Goal: Task Accomplishment & Management: Manage account settings

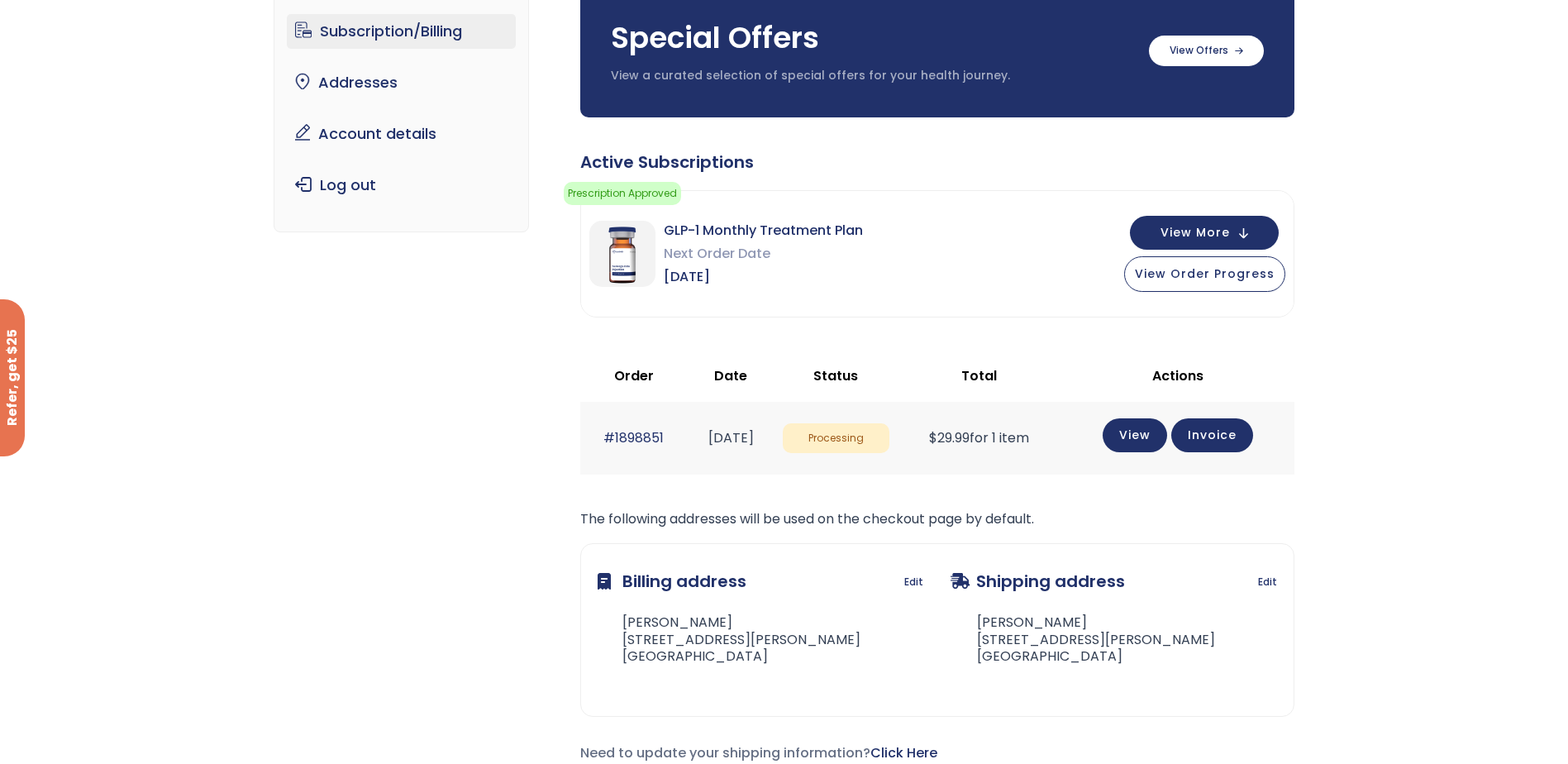
scroll to position [165, 0]
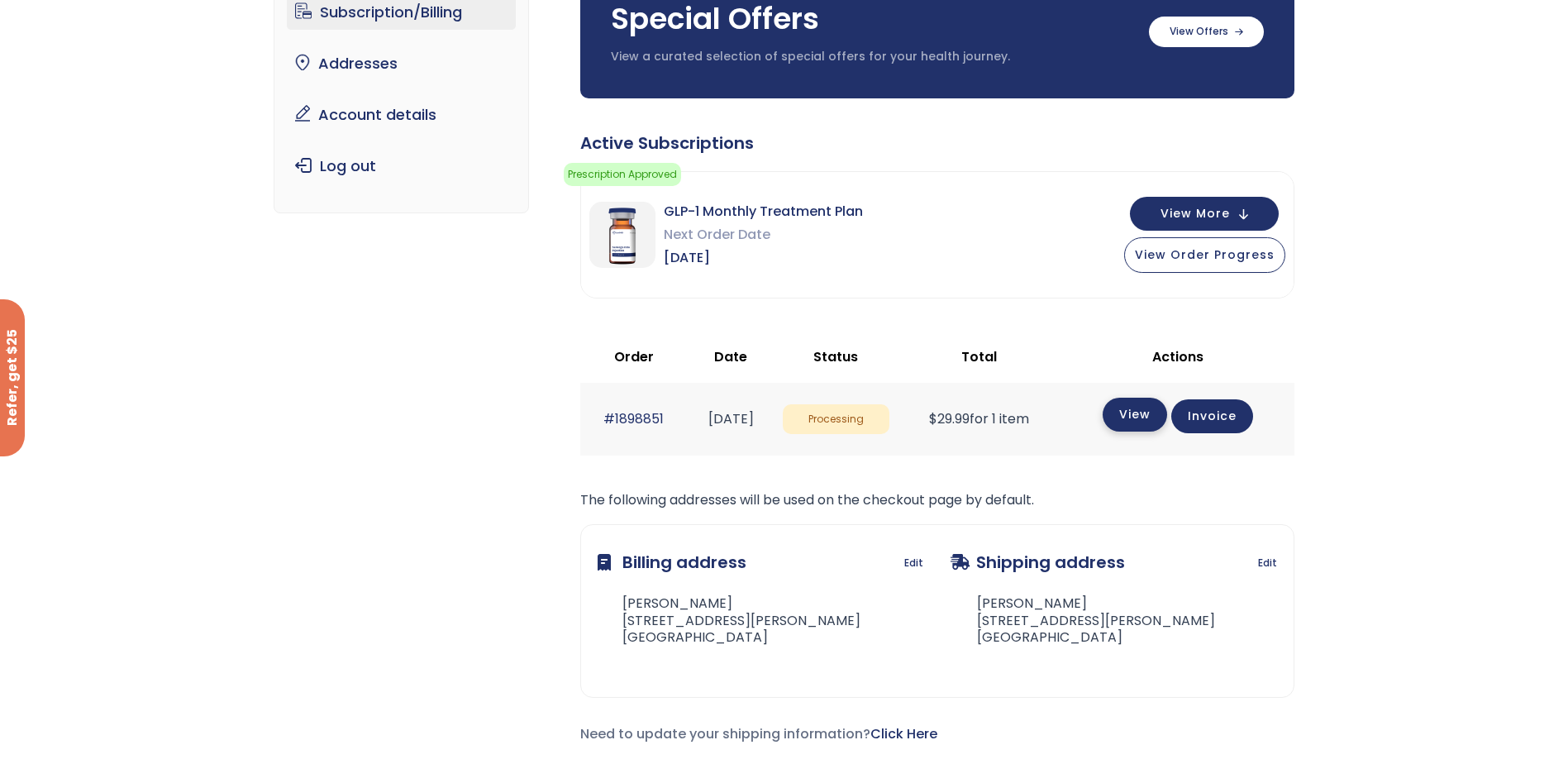
click at [1167, 418] on link "View" at bounding box center [1135, 414] width 65 height 34
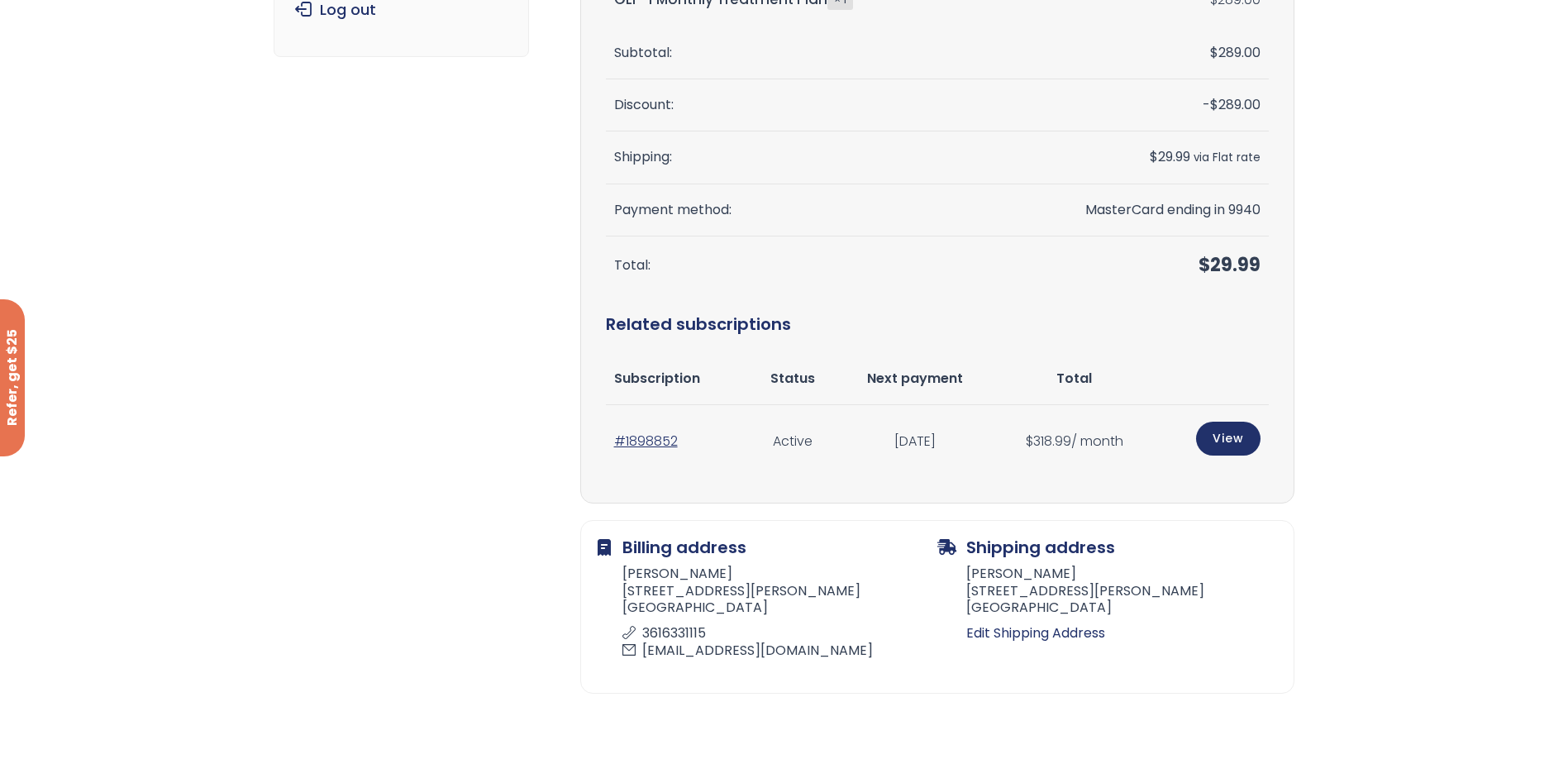
scroll to position [331, 0]
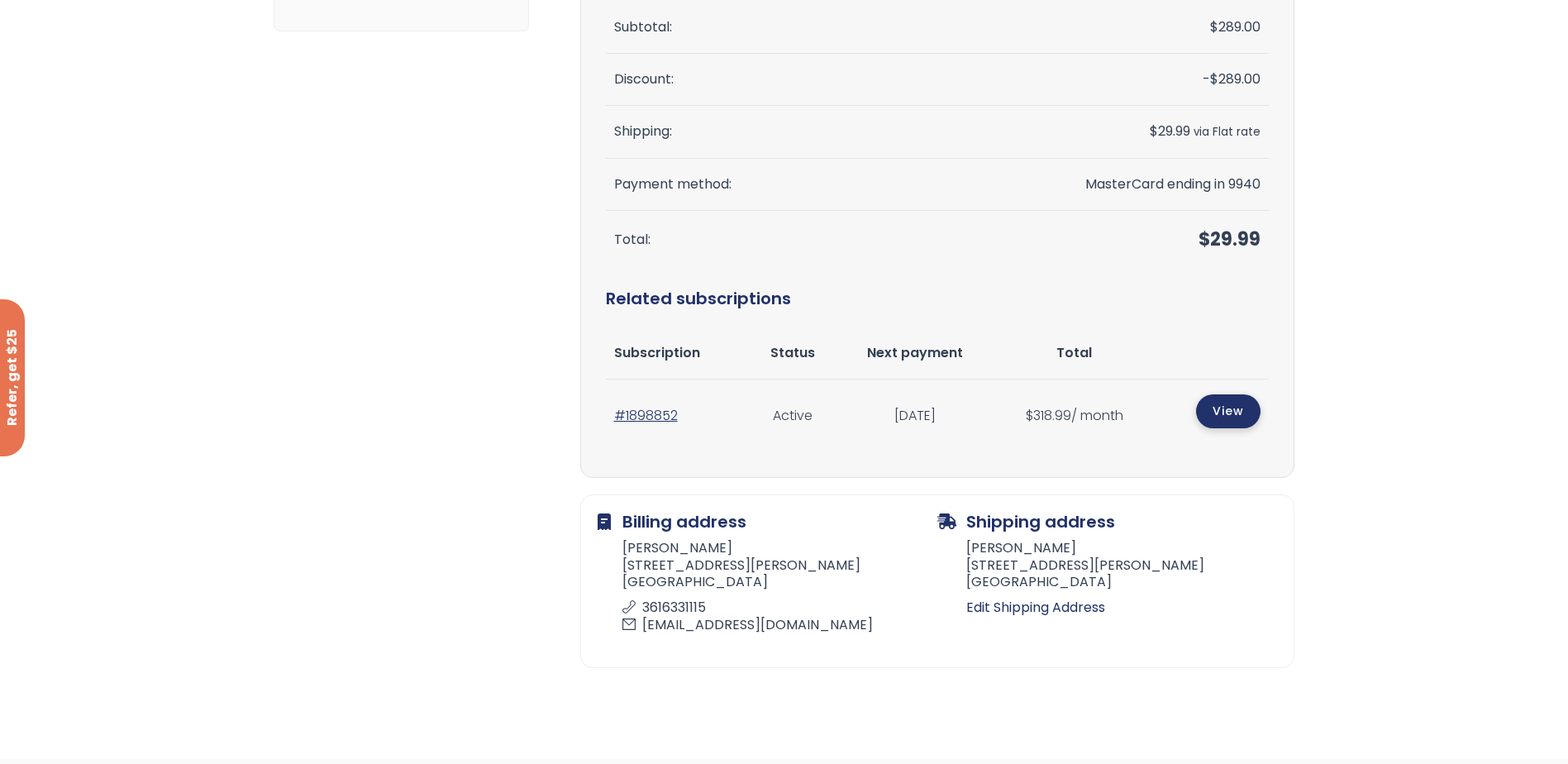
click at [1221, 411] on link "View" at bounding box center [1228, 411] width 65 height 34
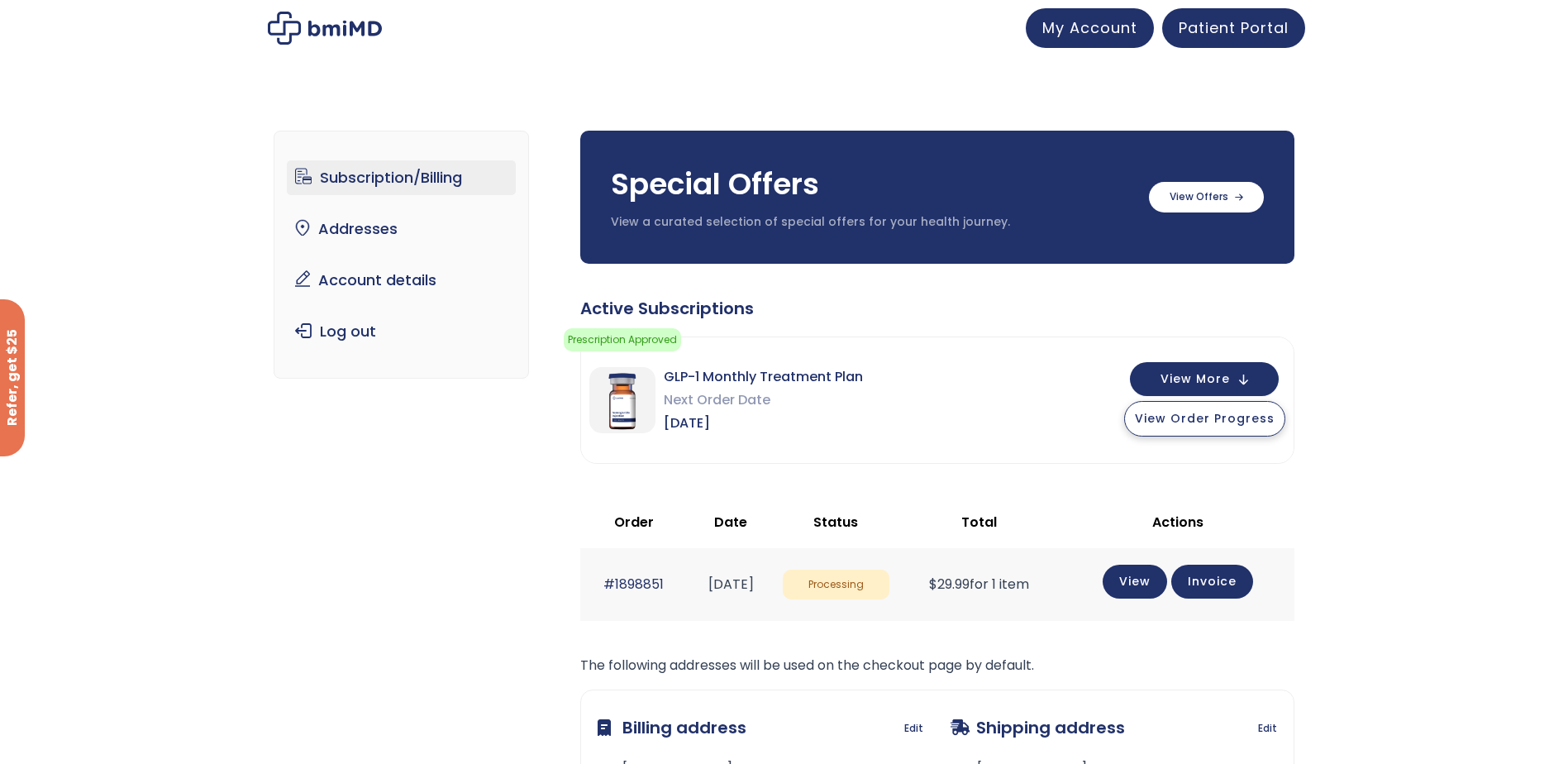
click at [1211, 420] on span "View Order Progress" at bounding box center [1204, 418] width 139 height 17
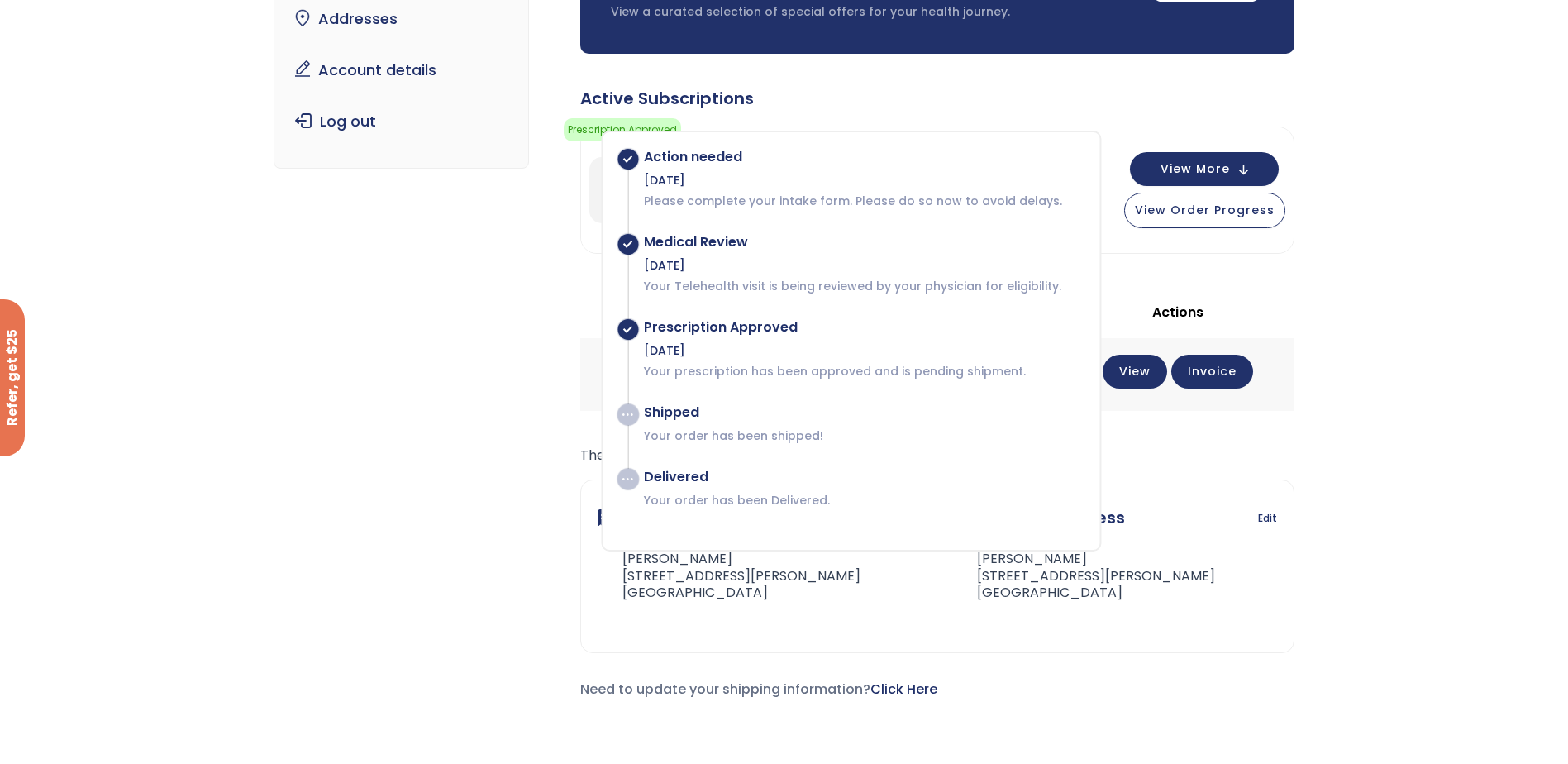
scroll to position [248, 0]
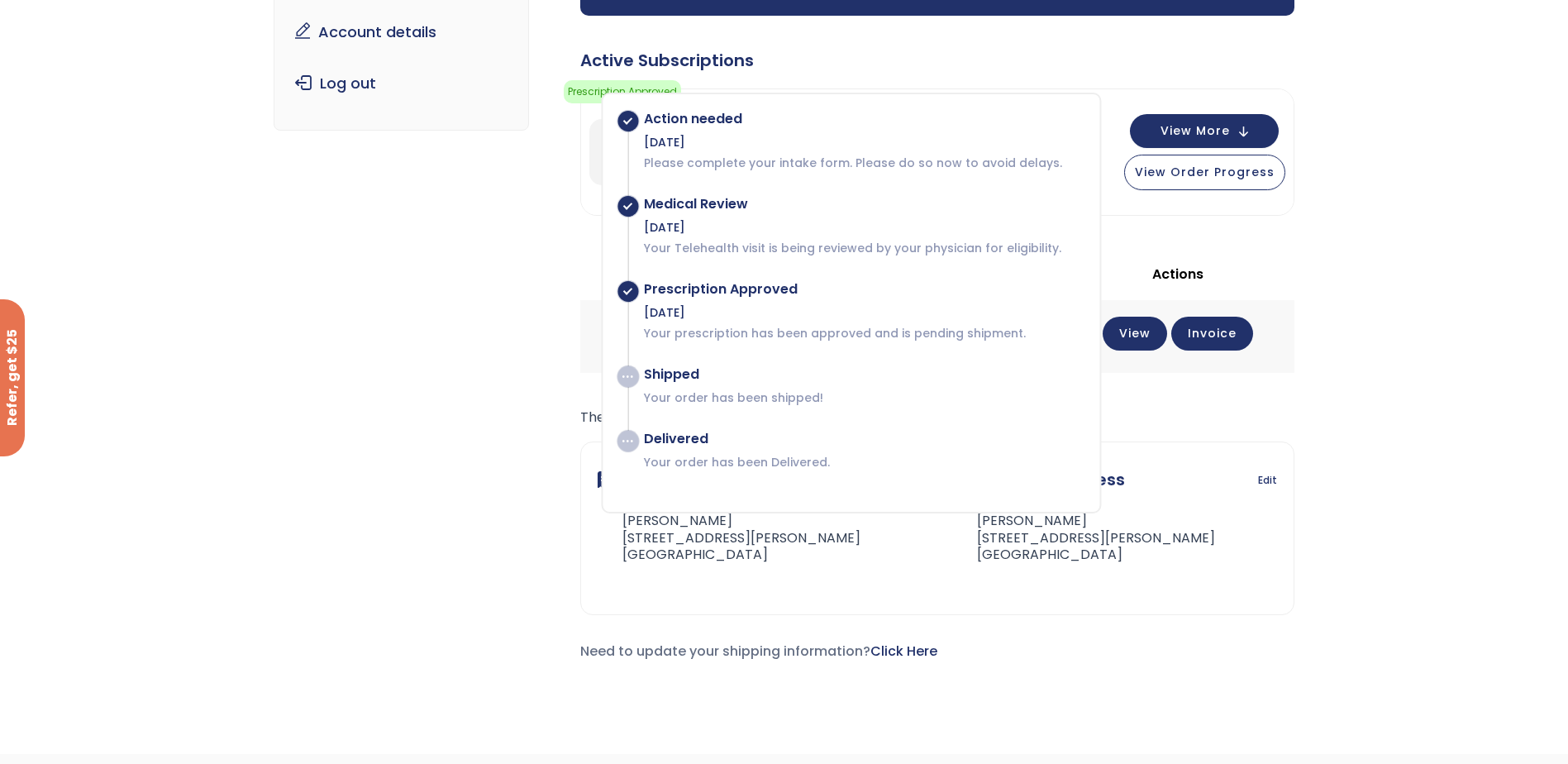
click at [368, 375] on div "Subscription/Billing bmiRewards Addresses Account details Submit a Review Log o…" at bounding box center [784, 279] width 1020 height 859
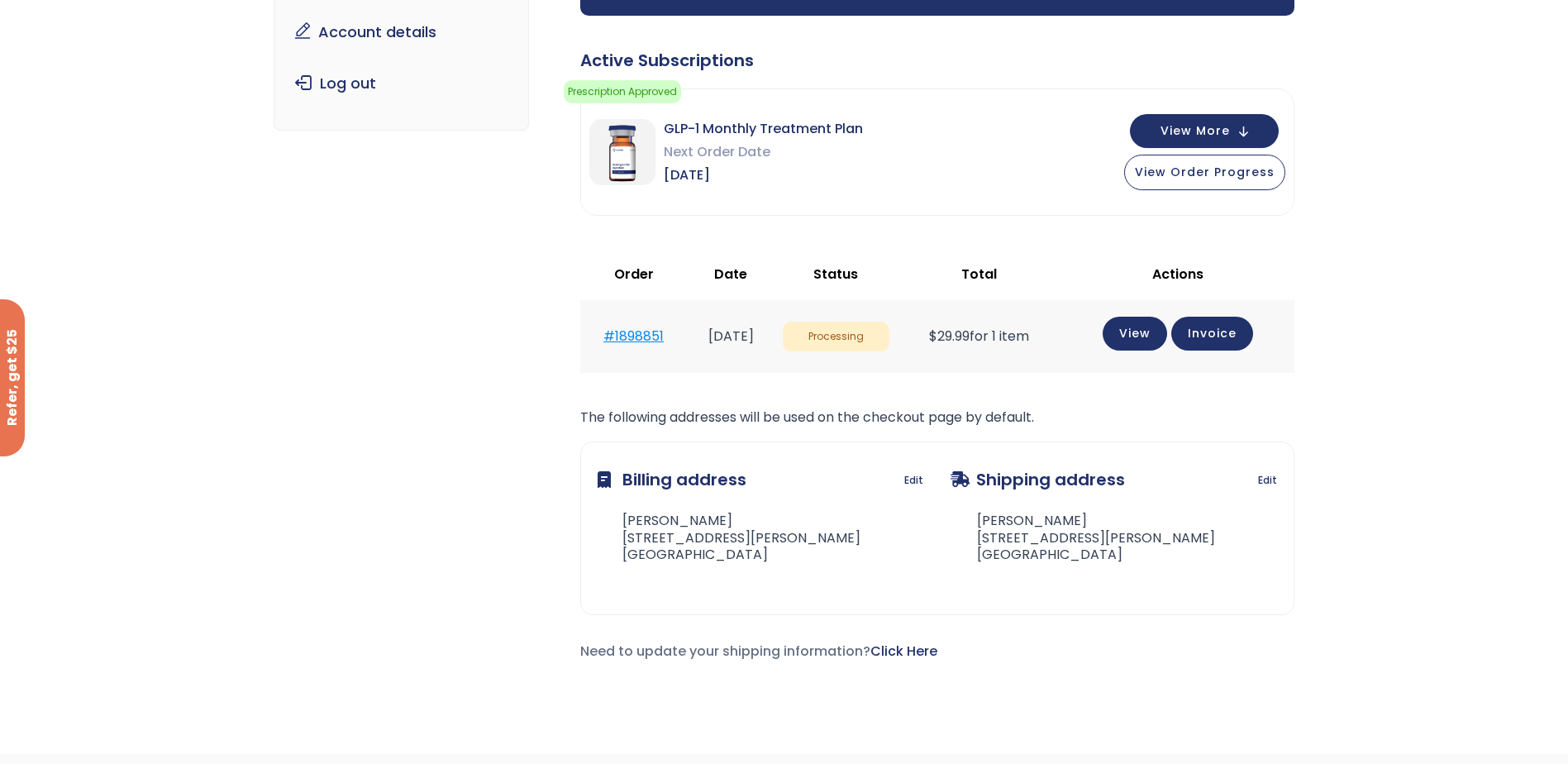
click at [649, 341] on link "#1898851" at bounding box center [634, 335] width 60 height 19
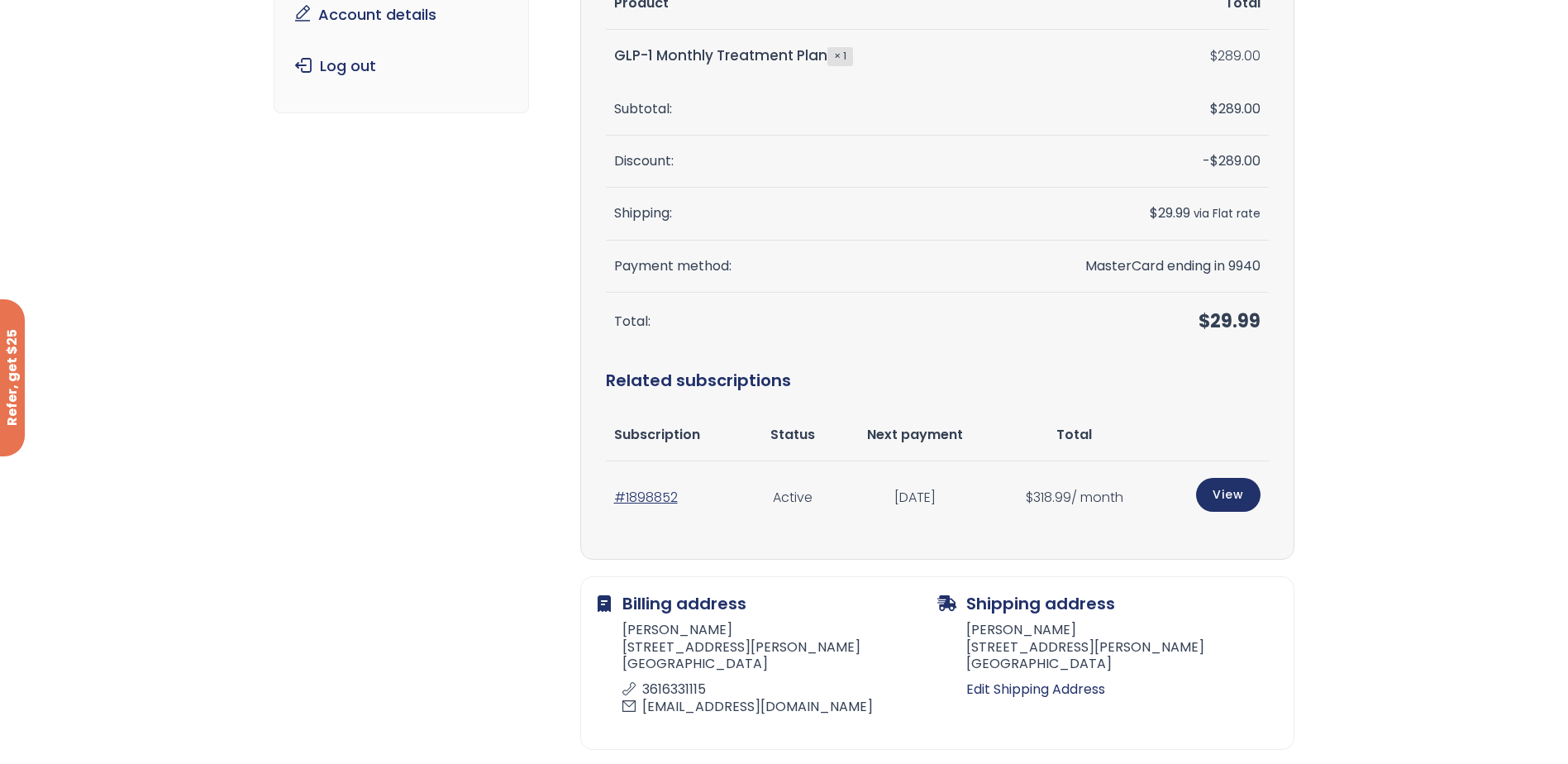
scroll to position [331, 0]
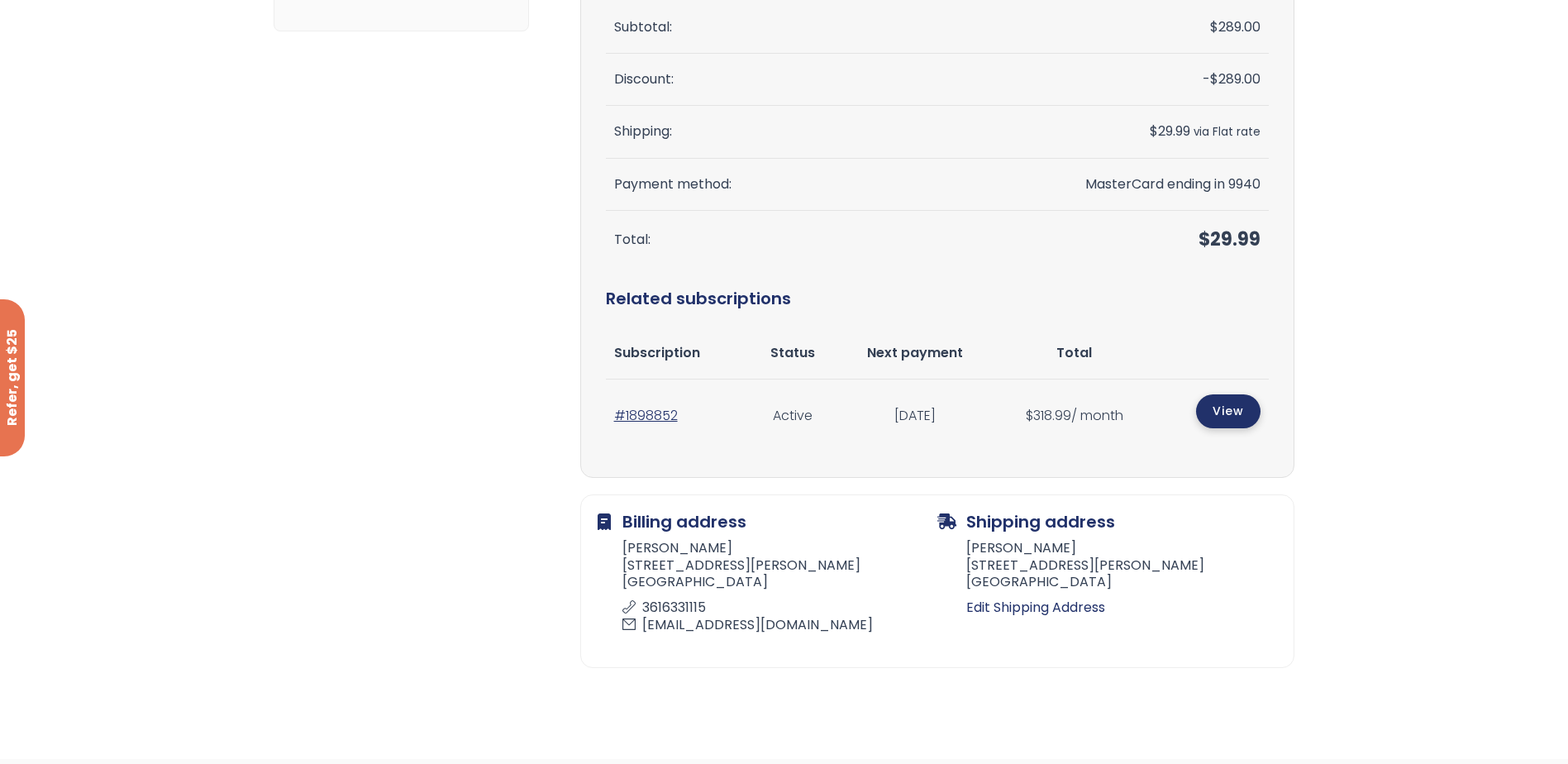
click at [1228, 411] on link "View" at bounding box center [1228, 411] width 65 height 34
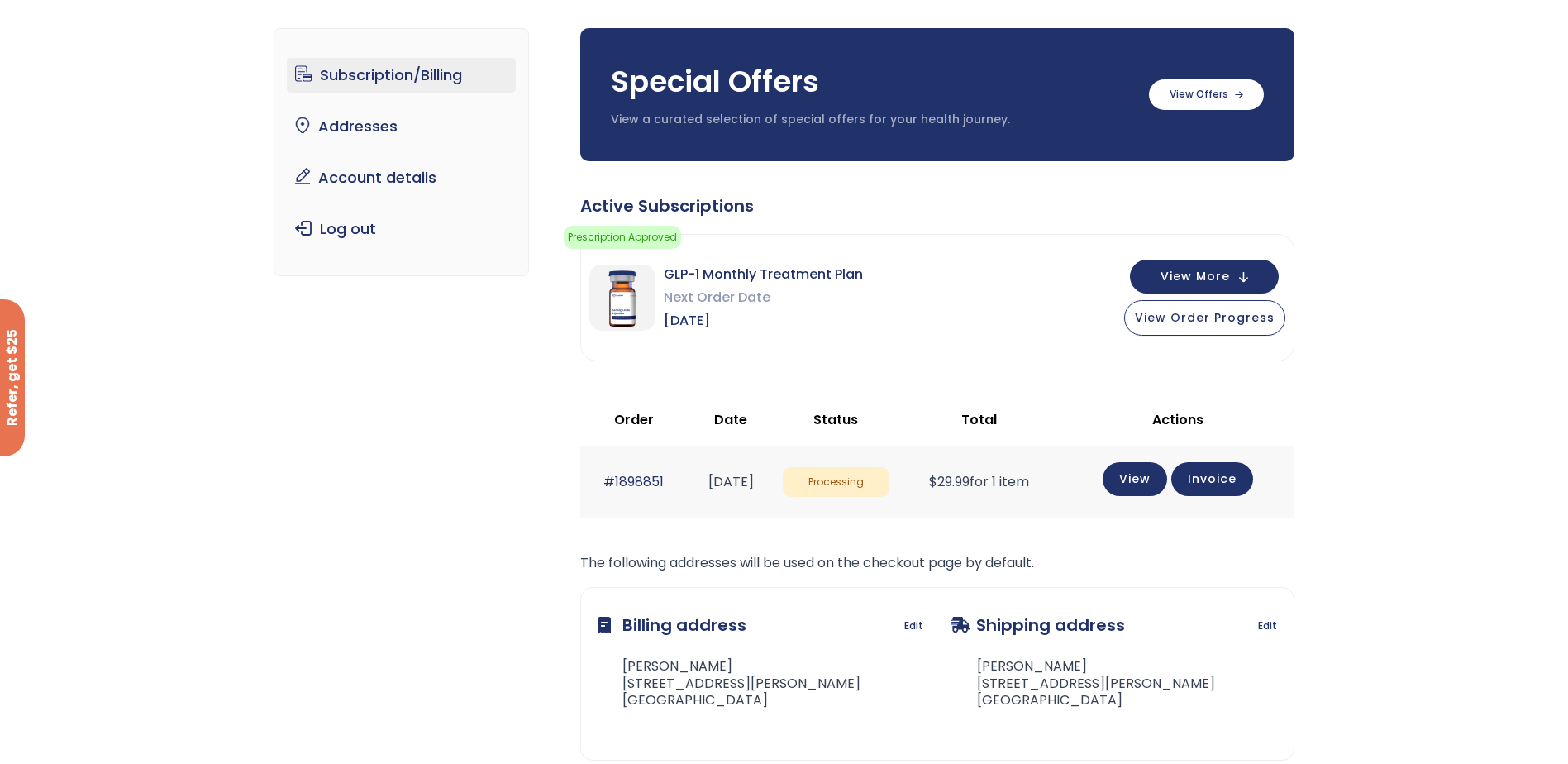
scroll to position [83, 0]
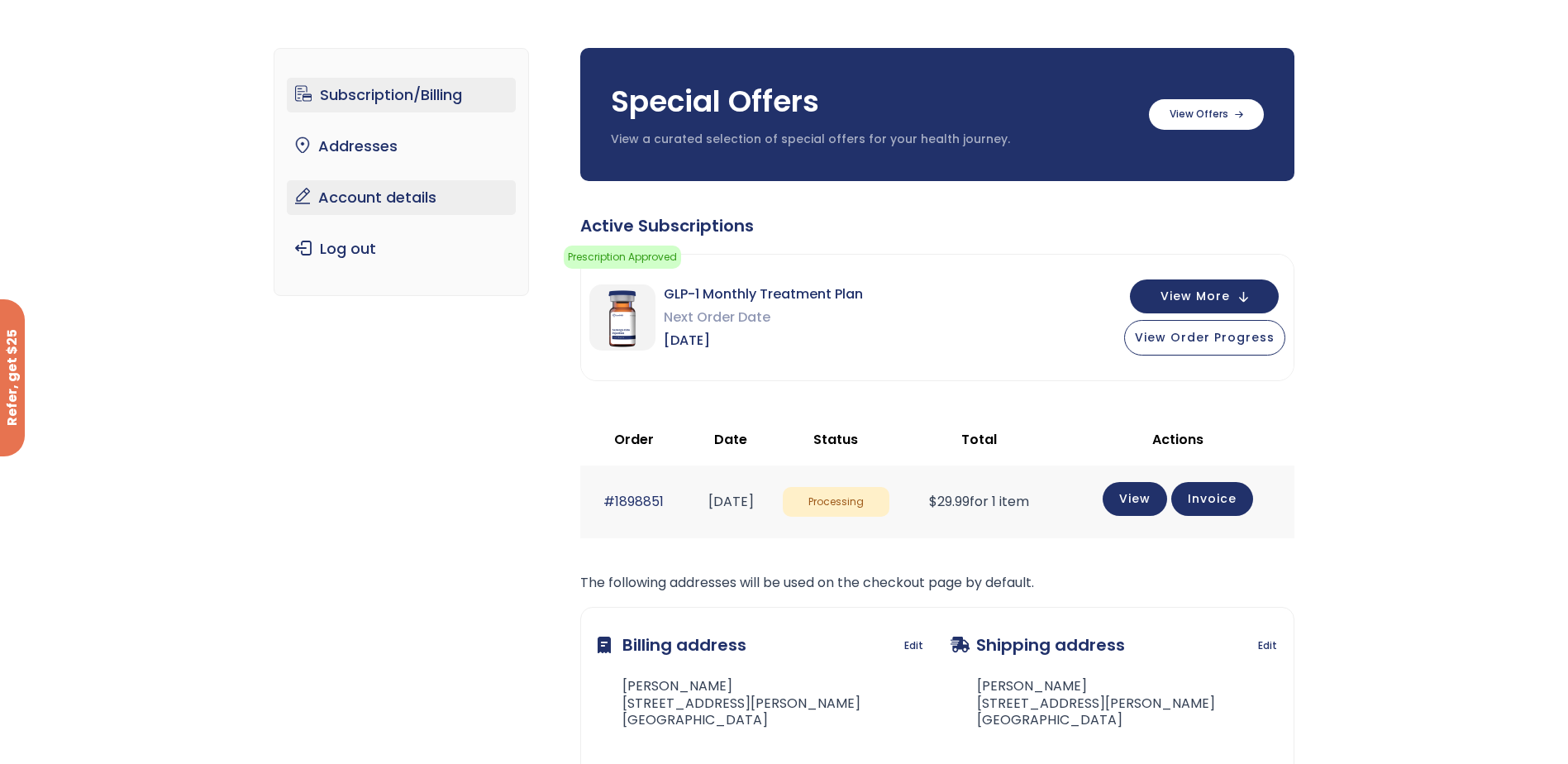
click at [349, 187] on link "Account details" at bounding box center [401, 197] width 229 height 35
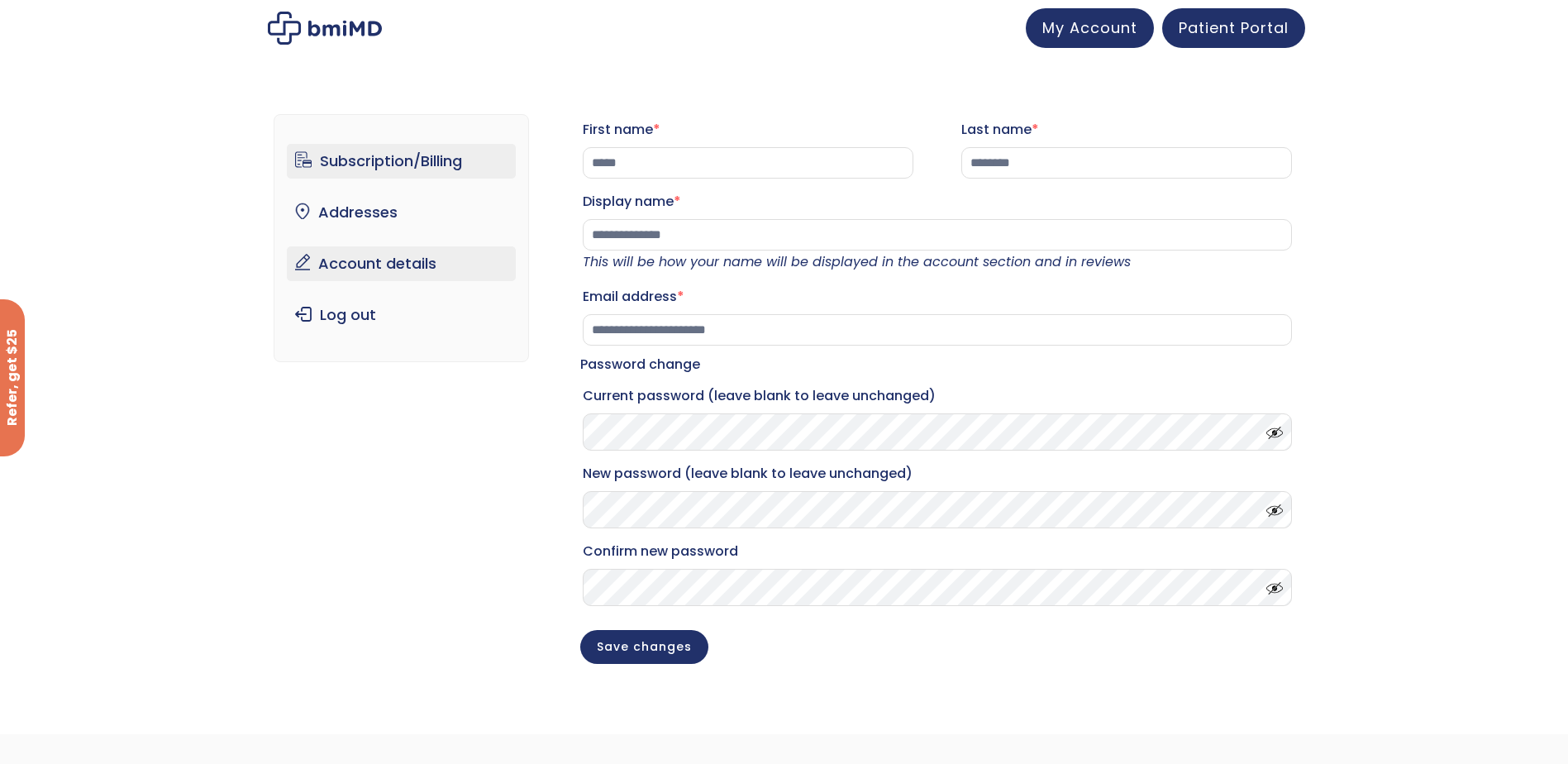
click at [356, 169] on link "Subscription/Billing" at bounding box center [401, 161] width 229 height 35
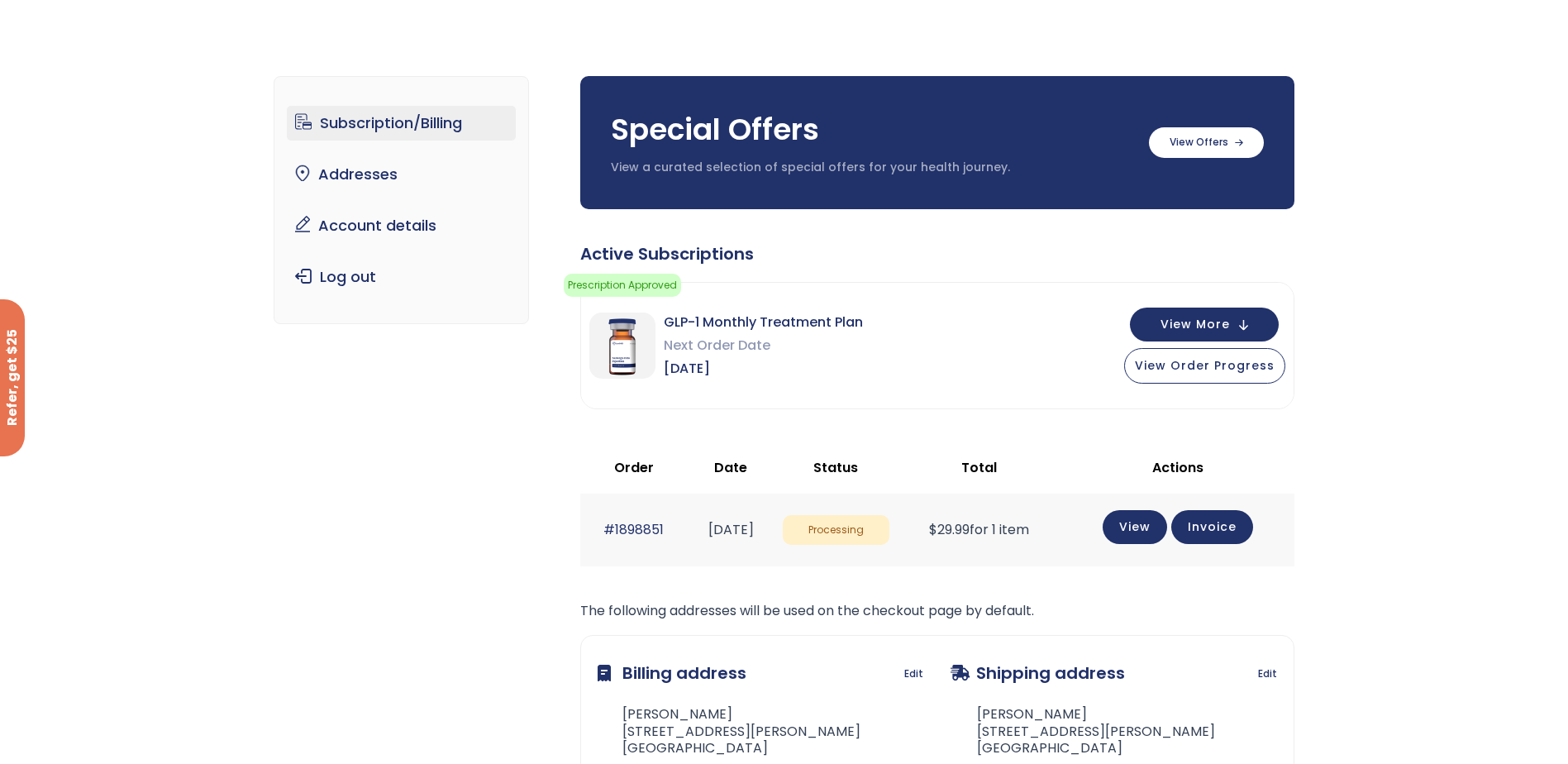
scroll to position [83, 0]
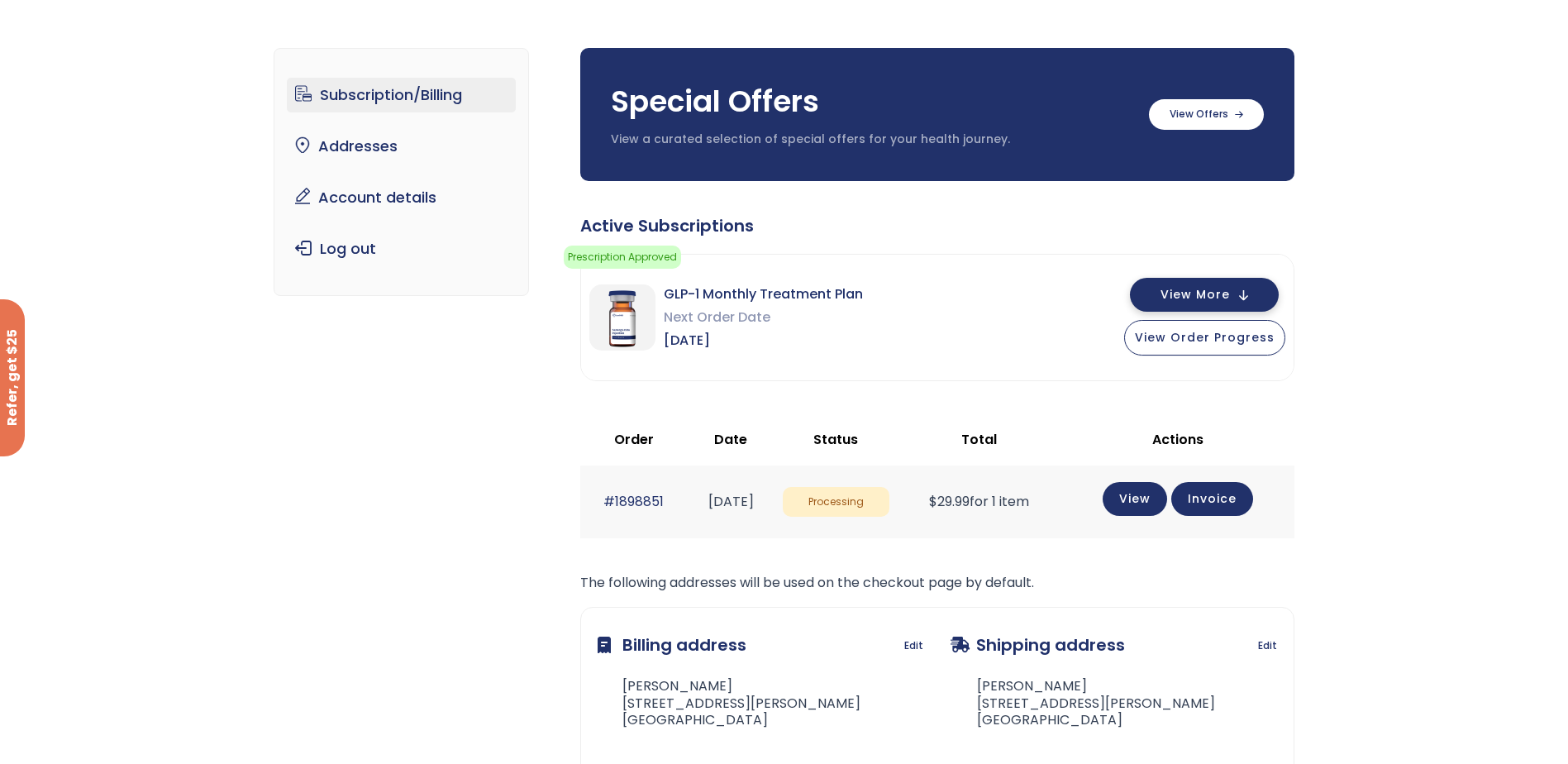
click at [1154, 295] on button "View More" at bounding box center [1204, 295] width 149 height 34
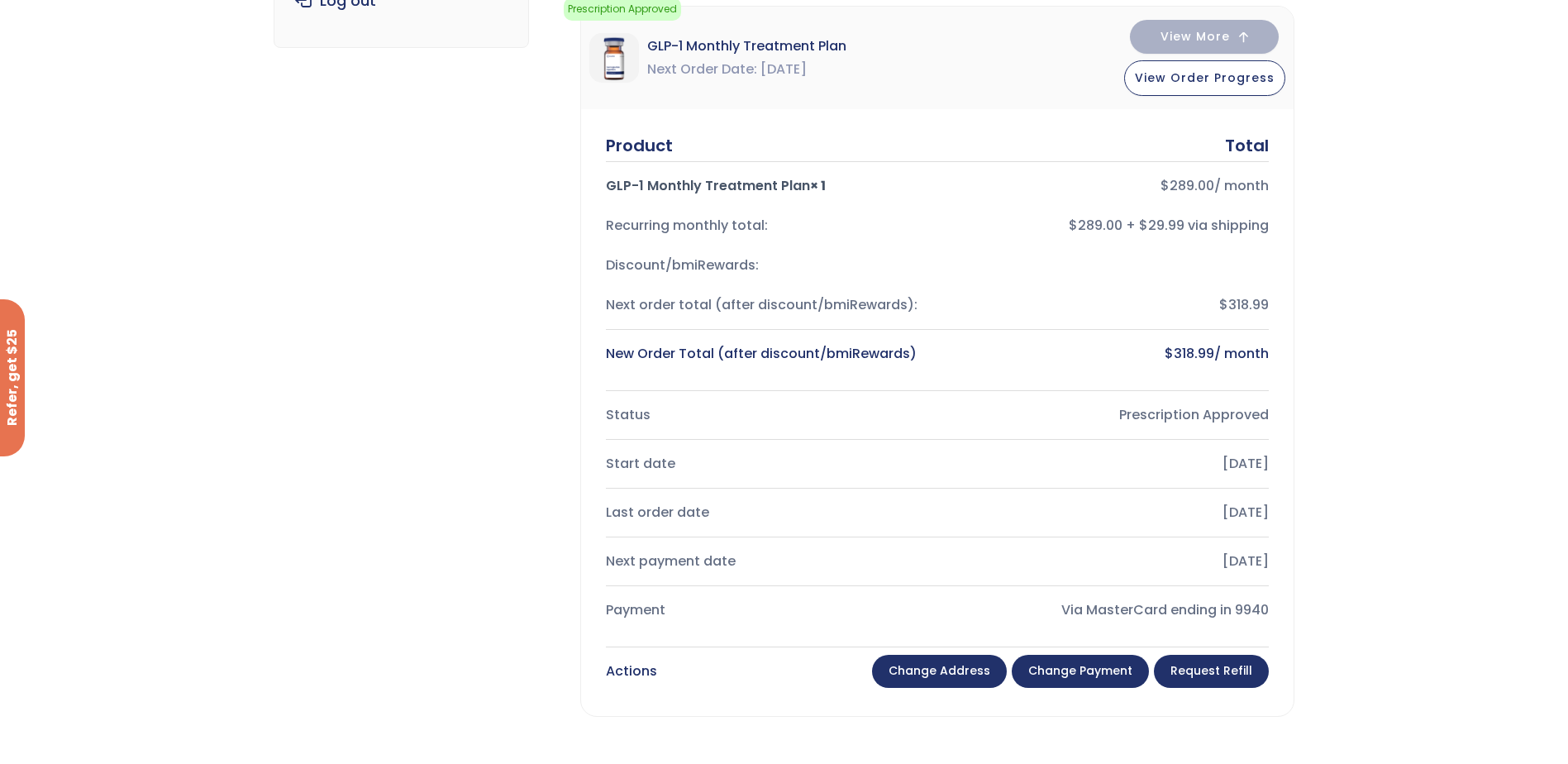
scroll to position [414, 0]
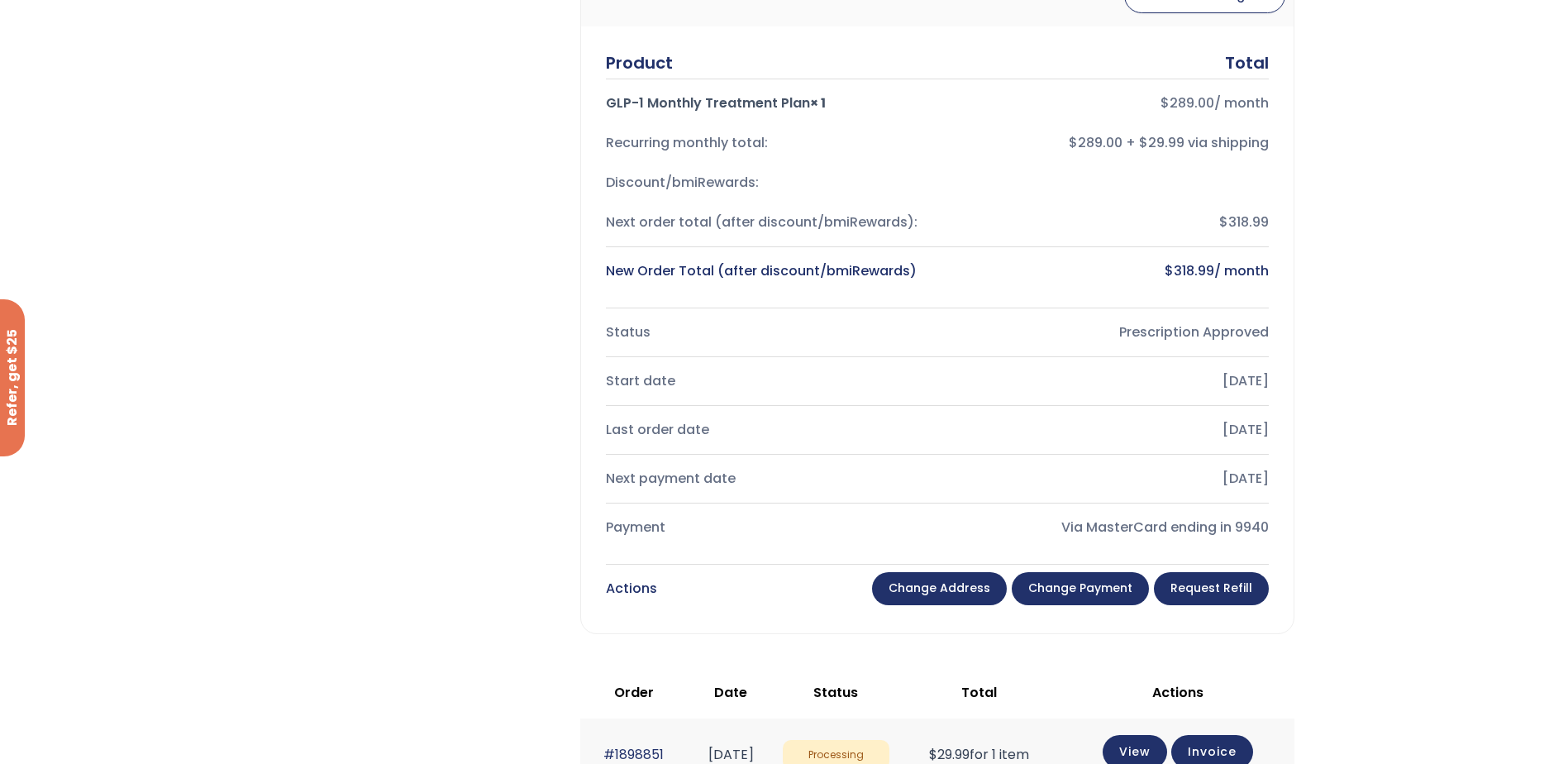
click at [1110, 597] on link "Change payment" at bounding box center [1080, 588] width 138 height 33
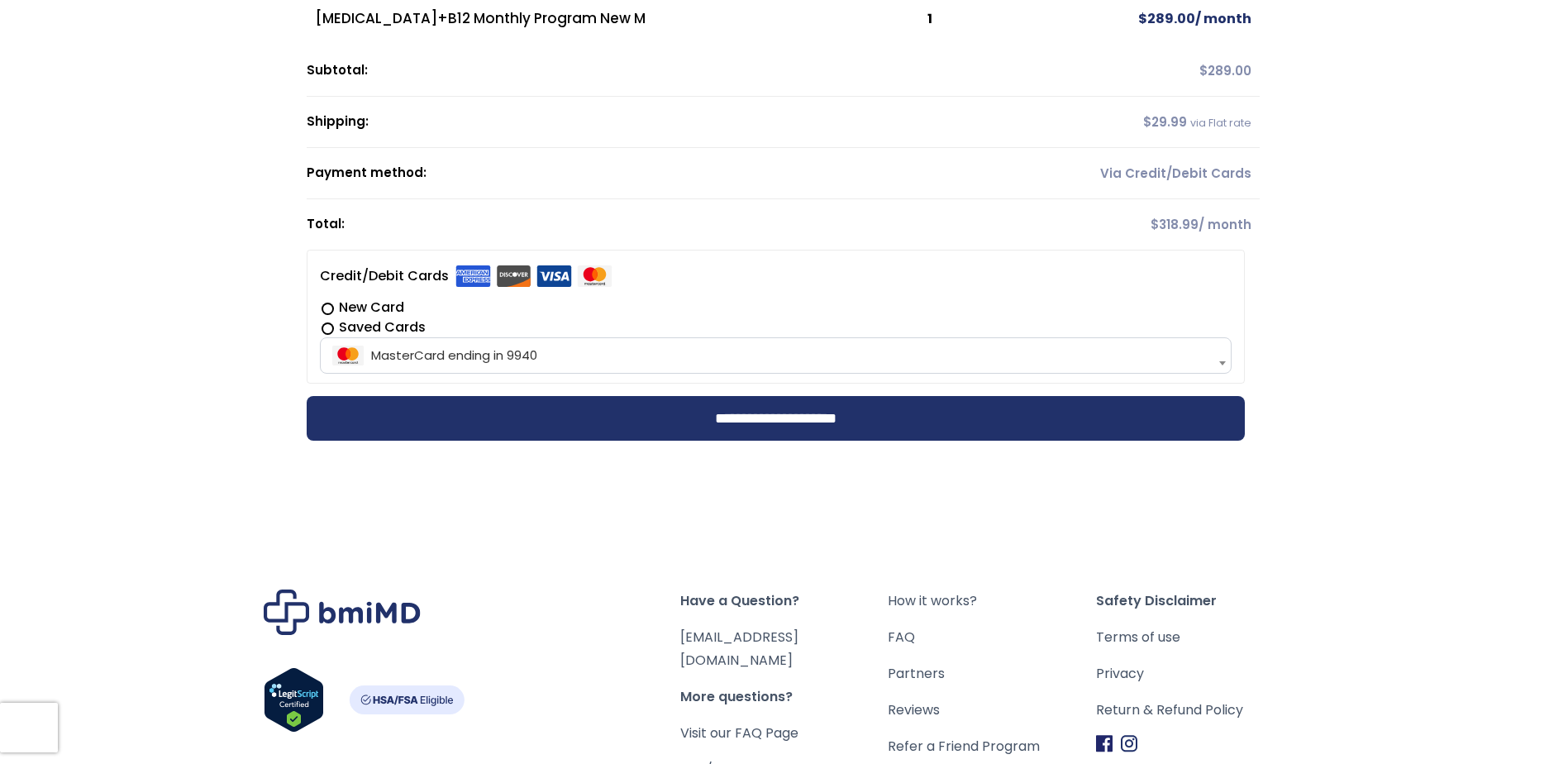
scroll to position [331, 0]
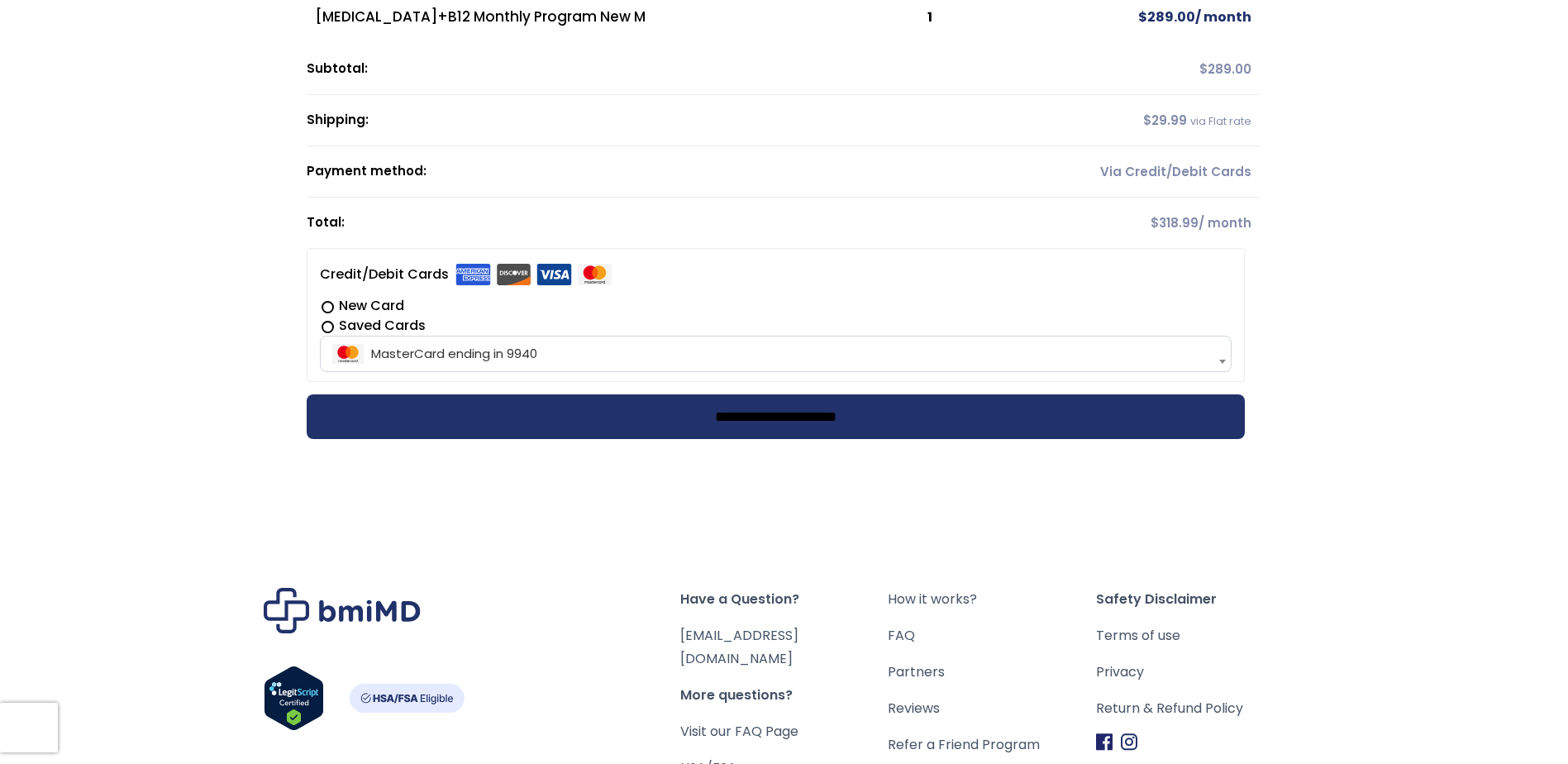
click at [643, 415] on input "**********" at bounding box center [776, 416] width 938 height 44
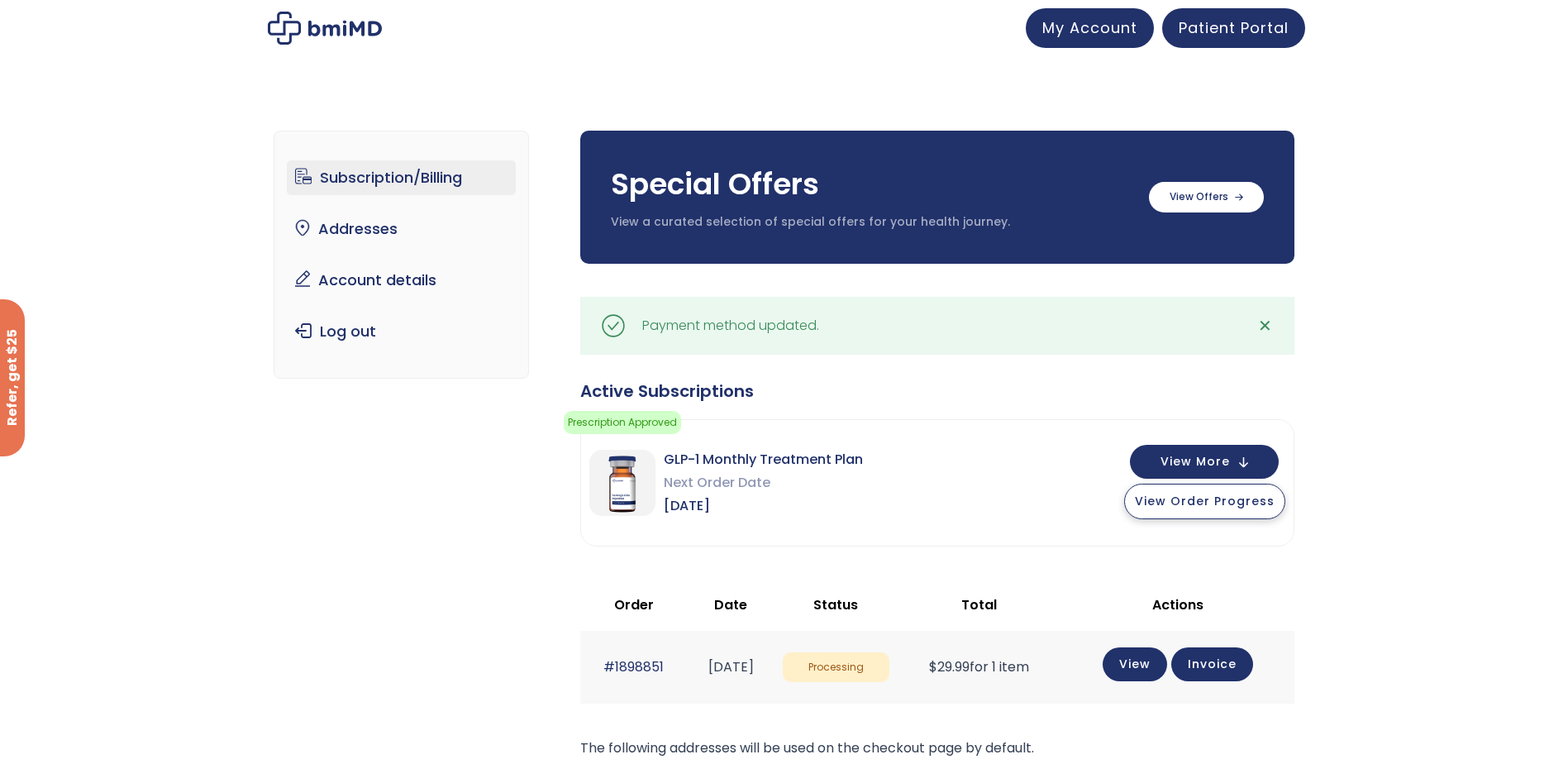
click at [1232, 505] on span "View Order Progress" at bounding box center [1204, 500] width 139 height 17
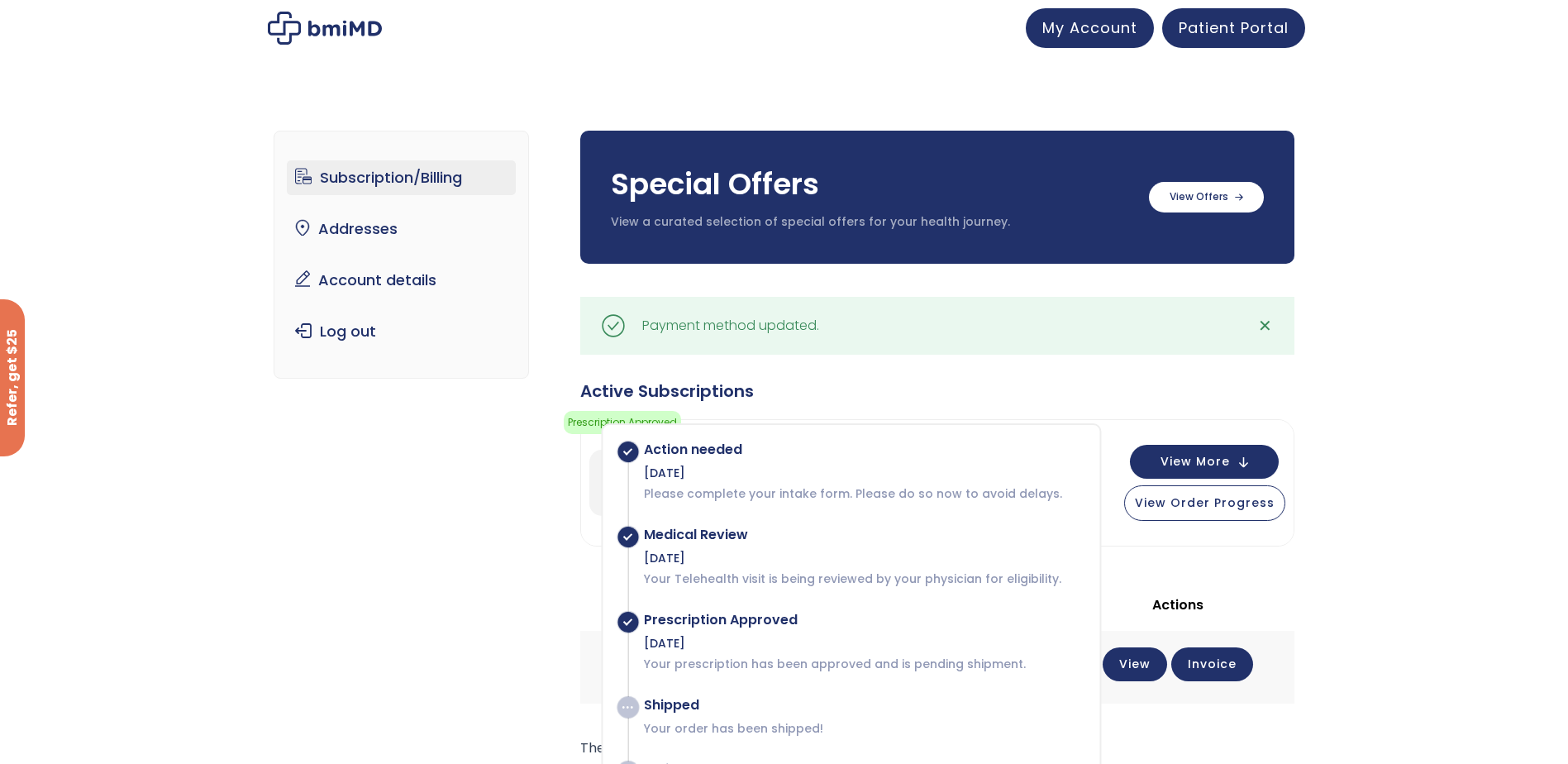
click at [411, 171] on link "Subscription/Billing" at bounding box center [401, 177] width 229 height 35
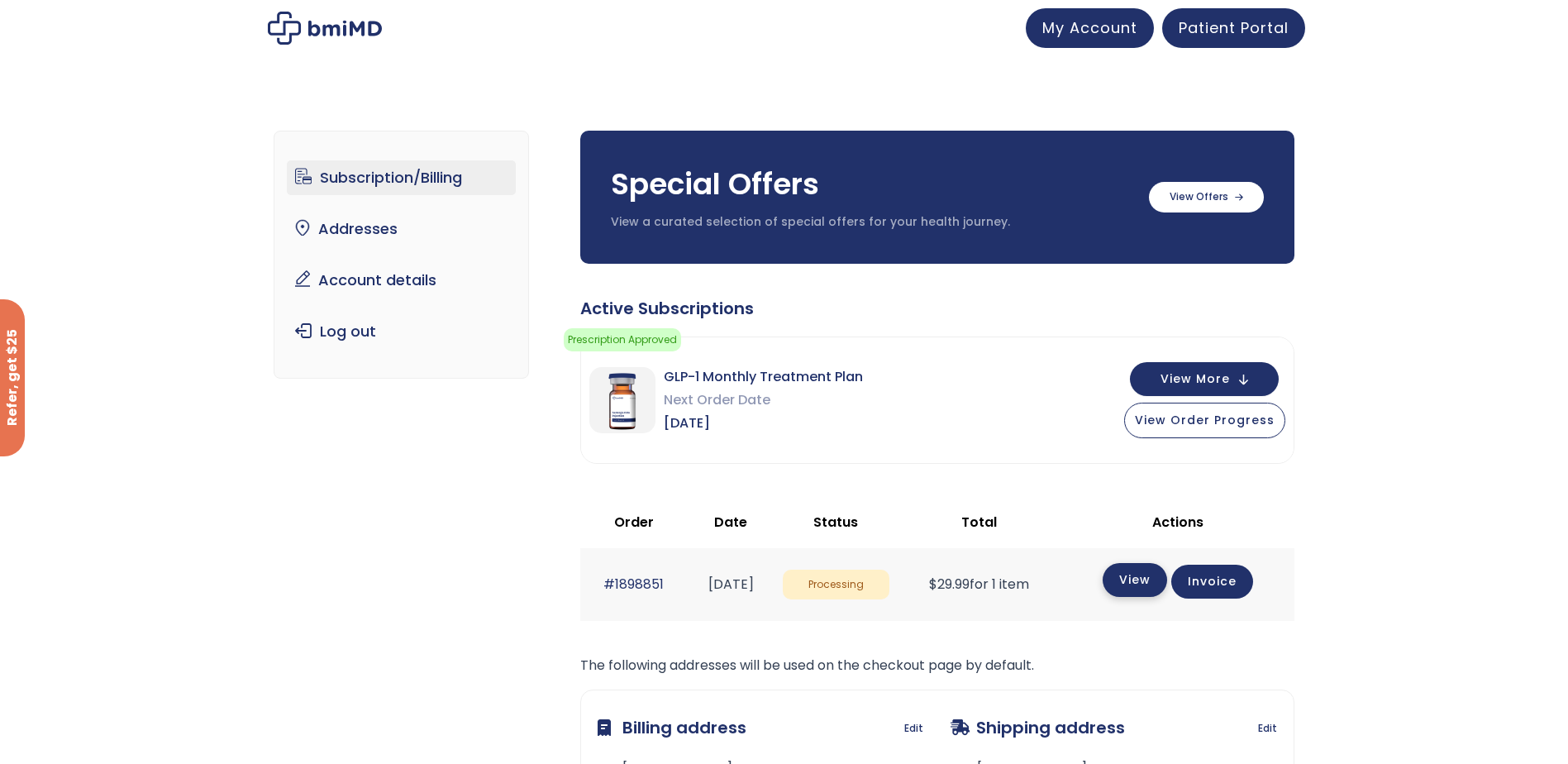
click at [1138, 586] on link "View" at bounding box center [1135, 579] width 65 height 34
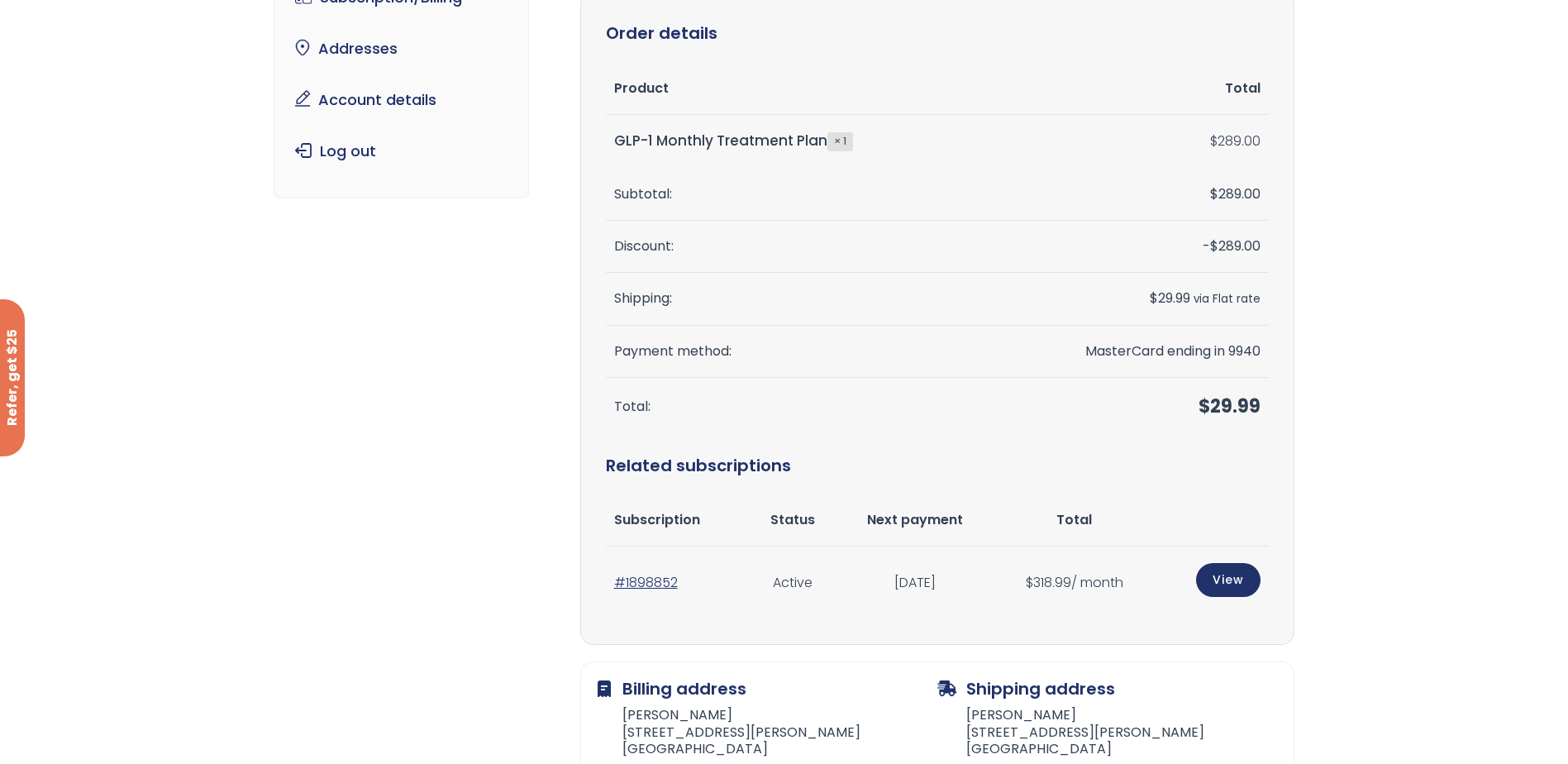
scroll to position [248, 0]
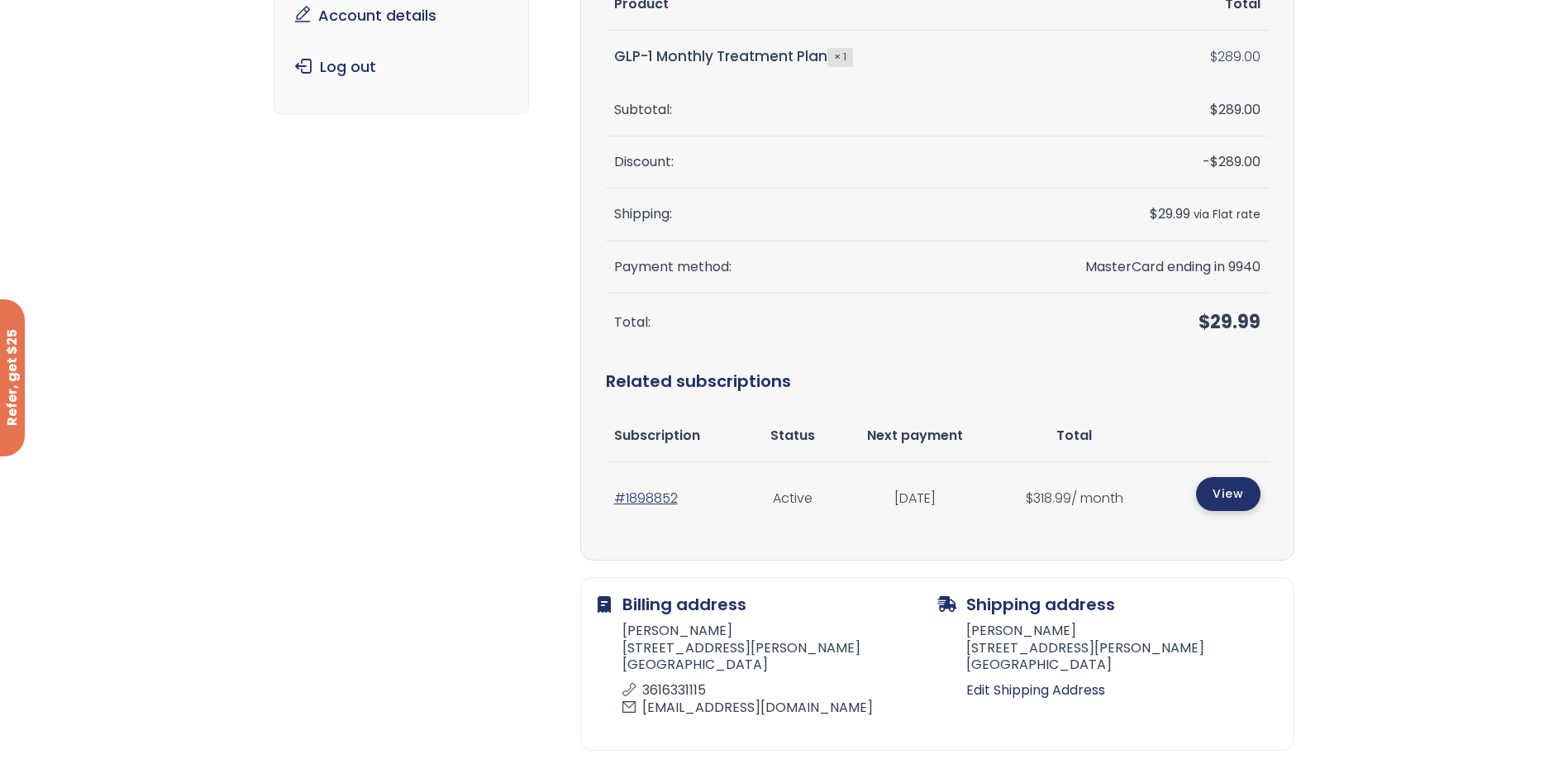
click at [1245, 490] on link "View" at bounding box center [1228, 493] width 65 height 34
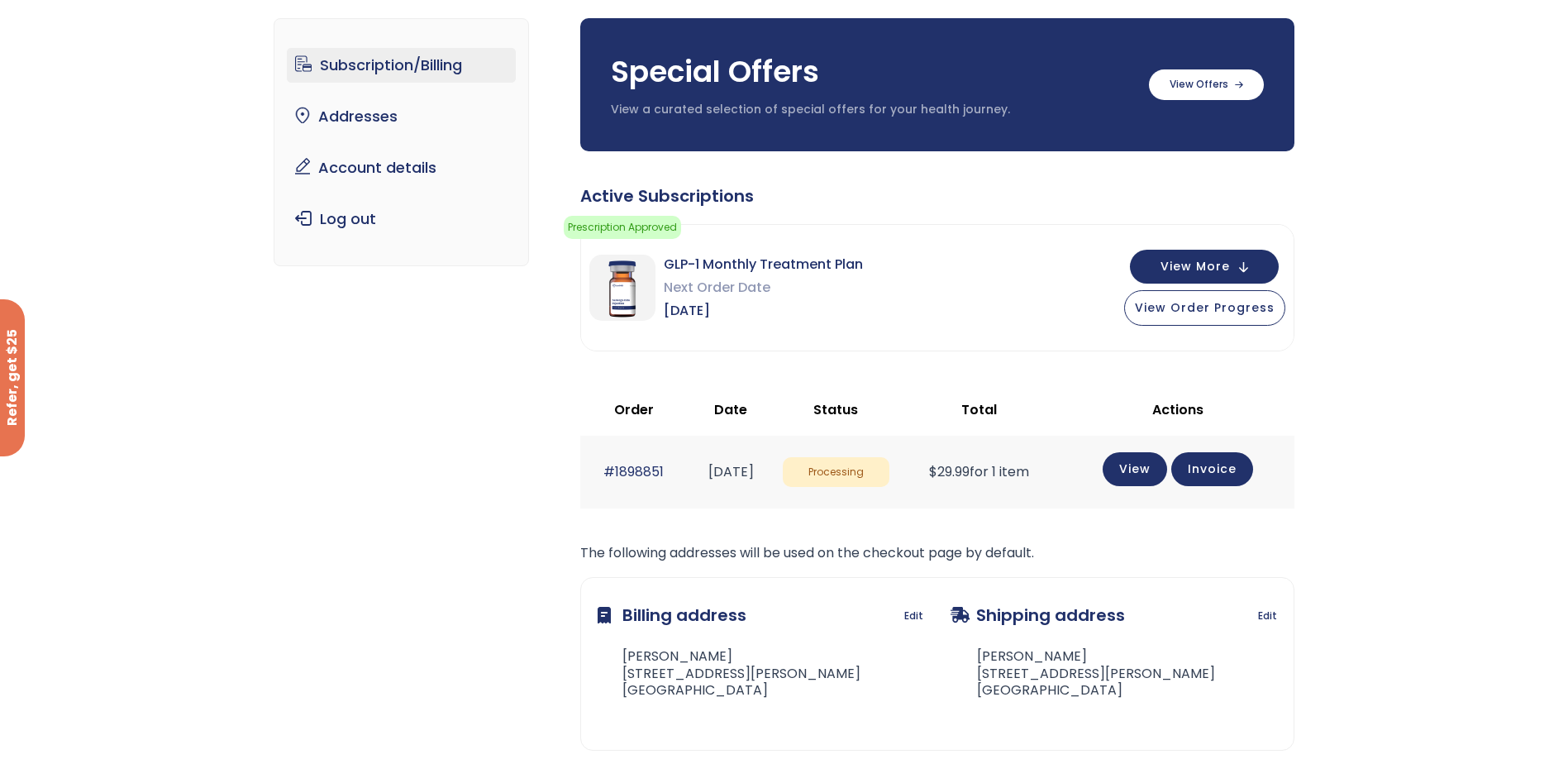
scroll to position [83, 0]
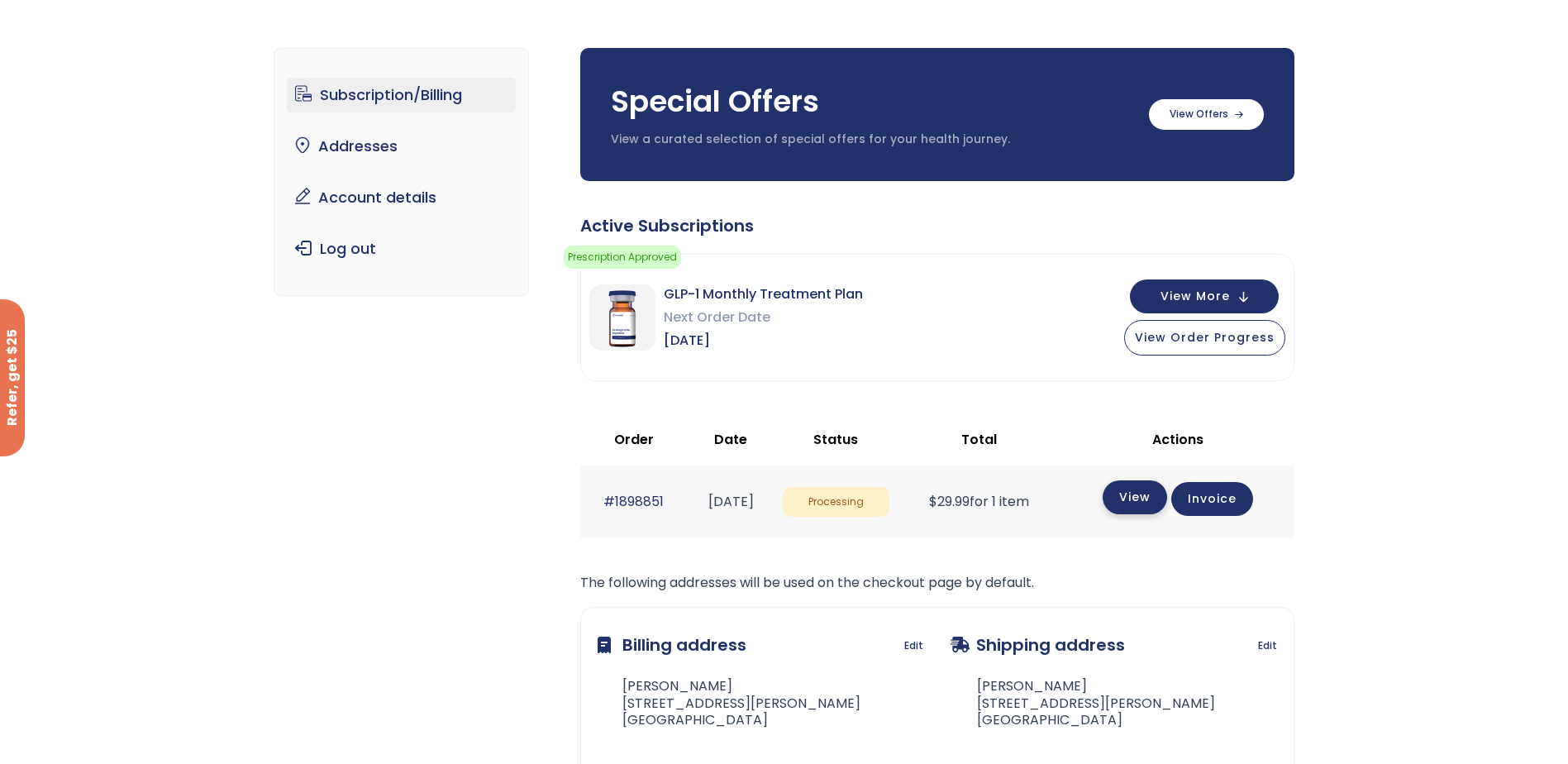
click at [1149, 499] on link "View" at bounding box center [1135, 497] width 65 height 34
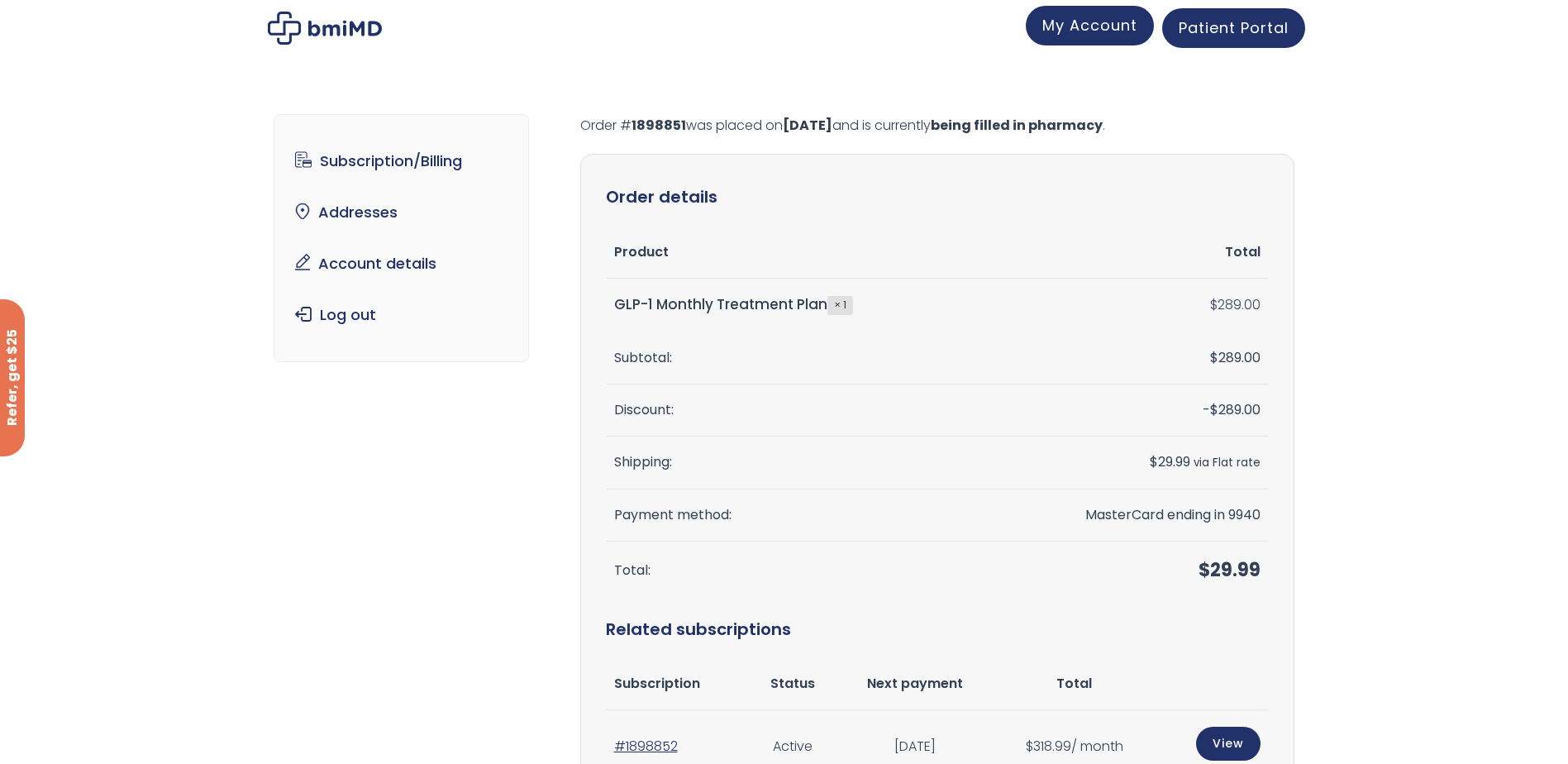
click at [1073, 34] on span "My Account" at bounding box center [1090, 25] width 95 height 20
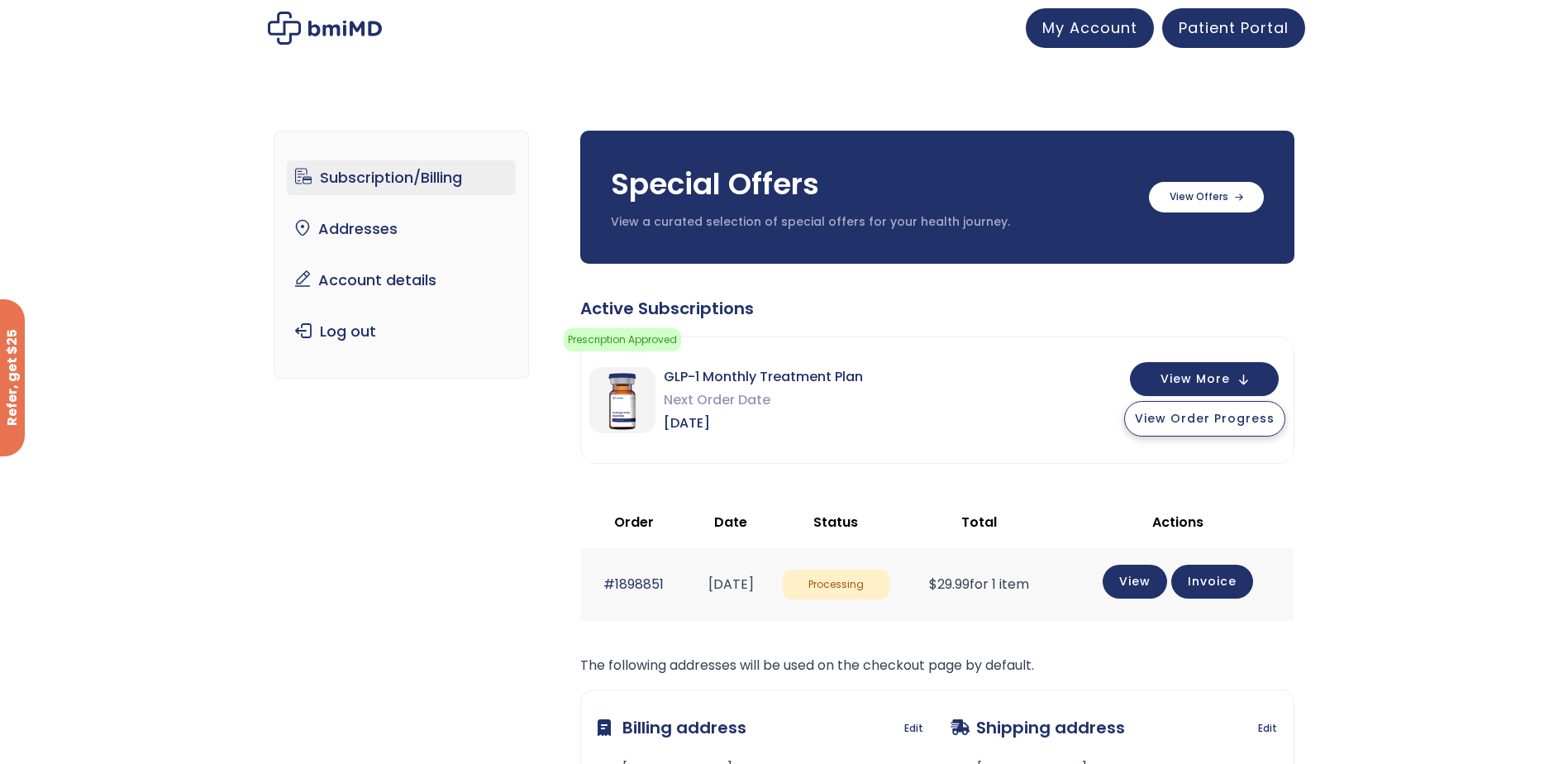
click at [1213, 419] on span "View Order Progress" at bounding box center [1204, 418] width 139 height 17
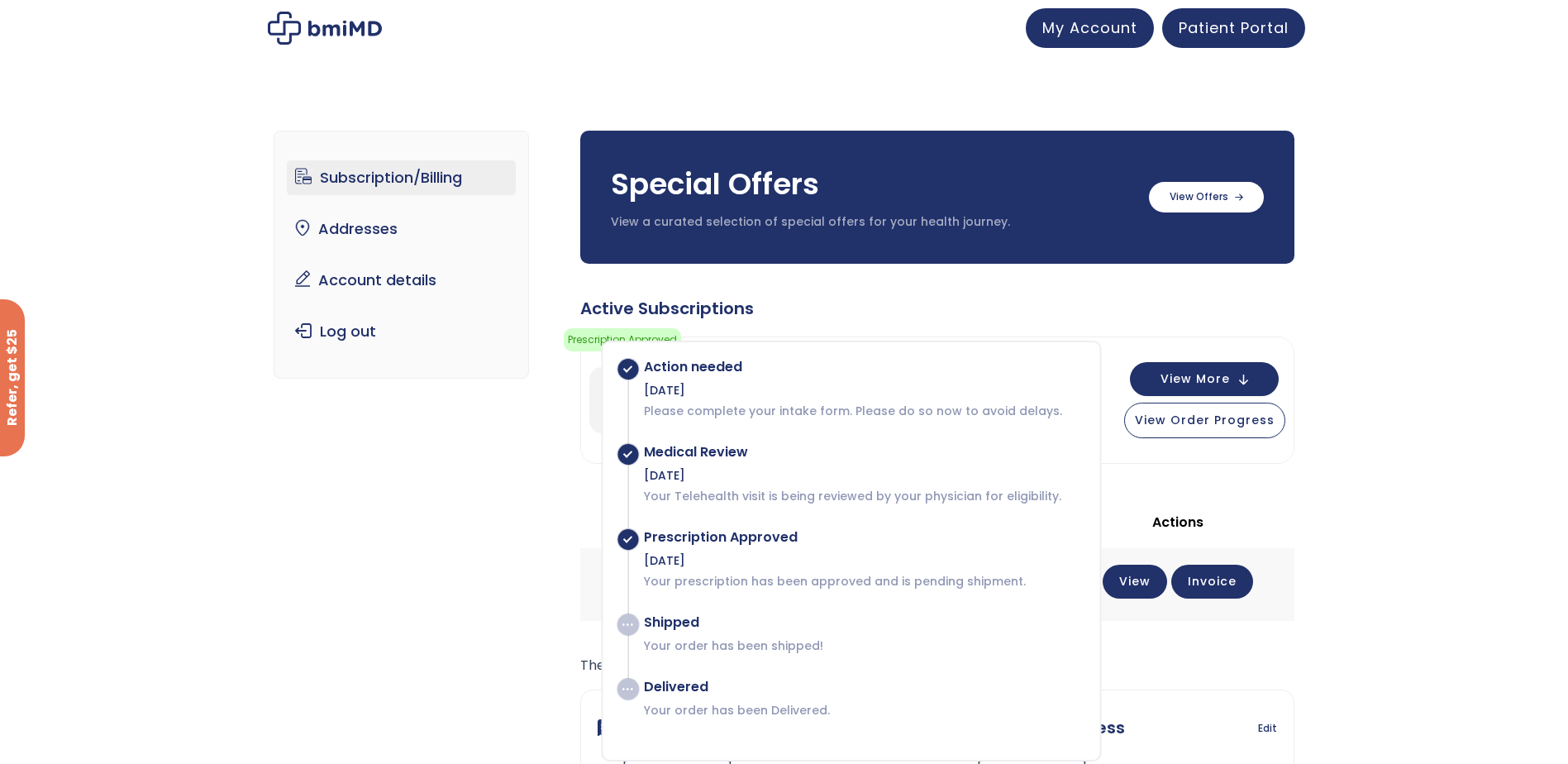
click at [358, 171] on link "Subscription/Billing" at bounding box center [401, 177] width 229 height 35
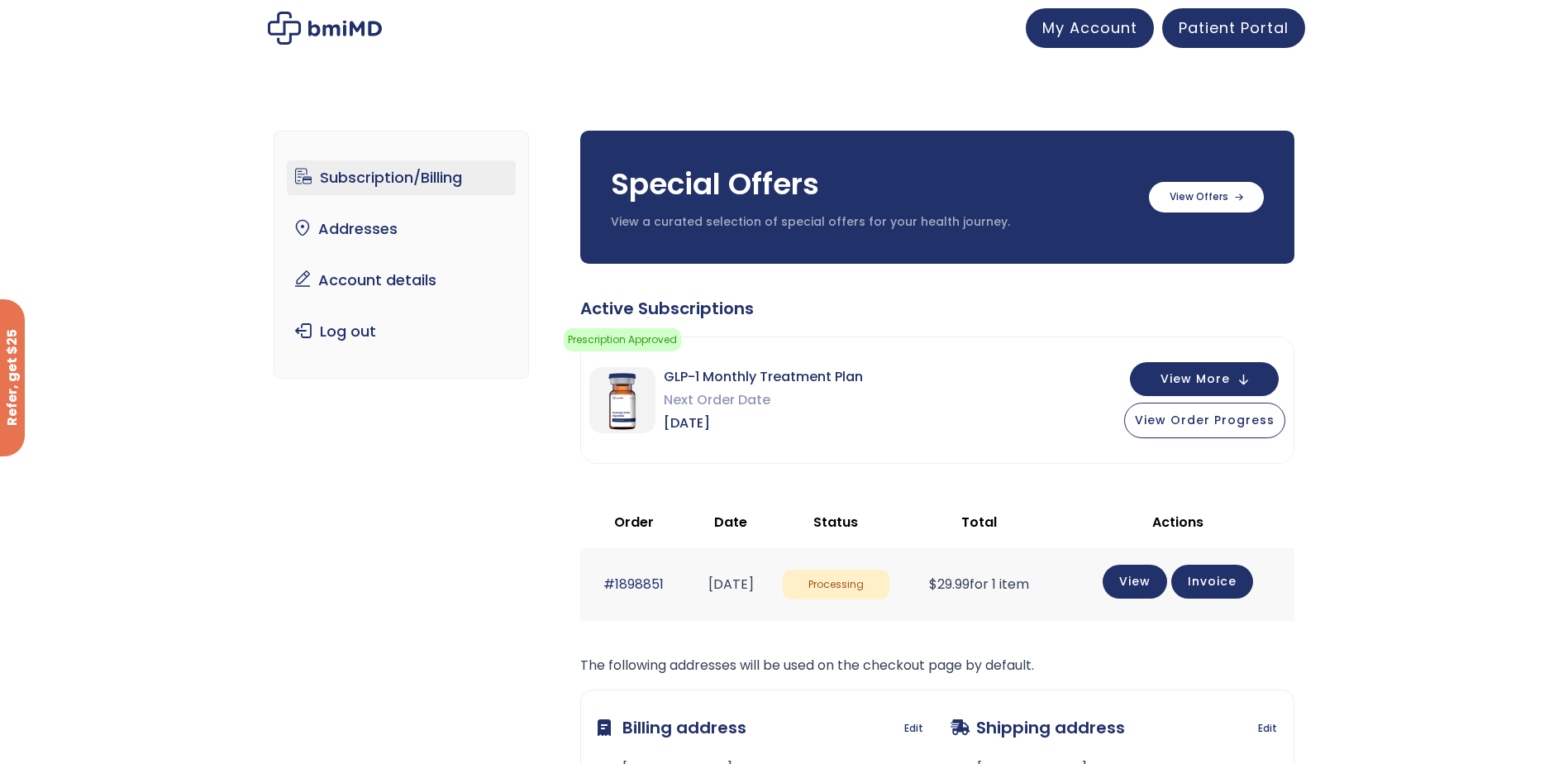
click at [358, 171] on link "Subscription/Billing" at bounding box center [401, 177] width 229 height 35
click at [1193, 368] on button "View More" at bounding box center [1204, 377] width 149 height 34
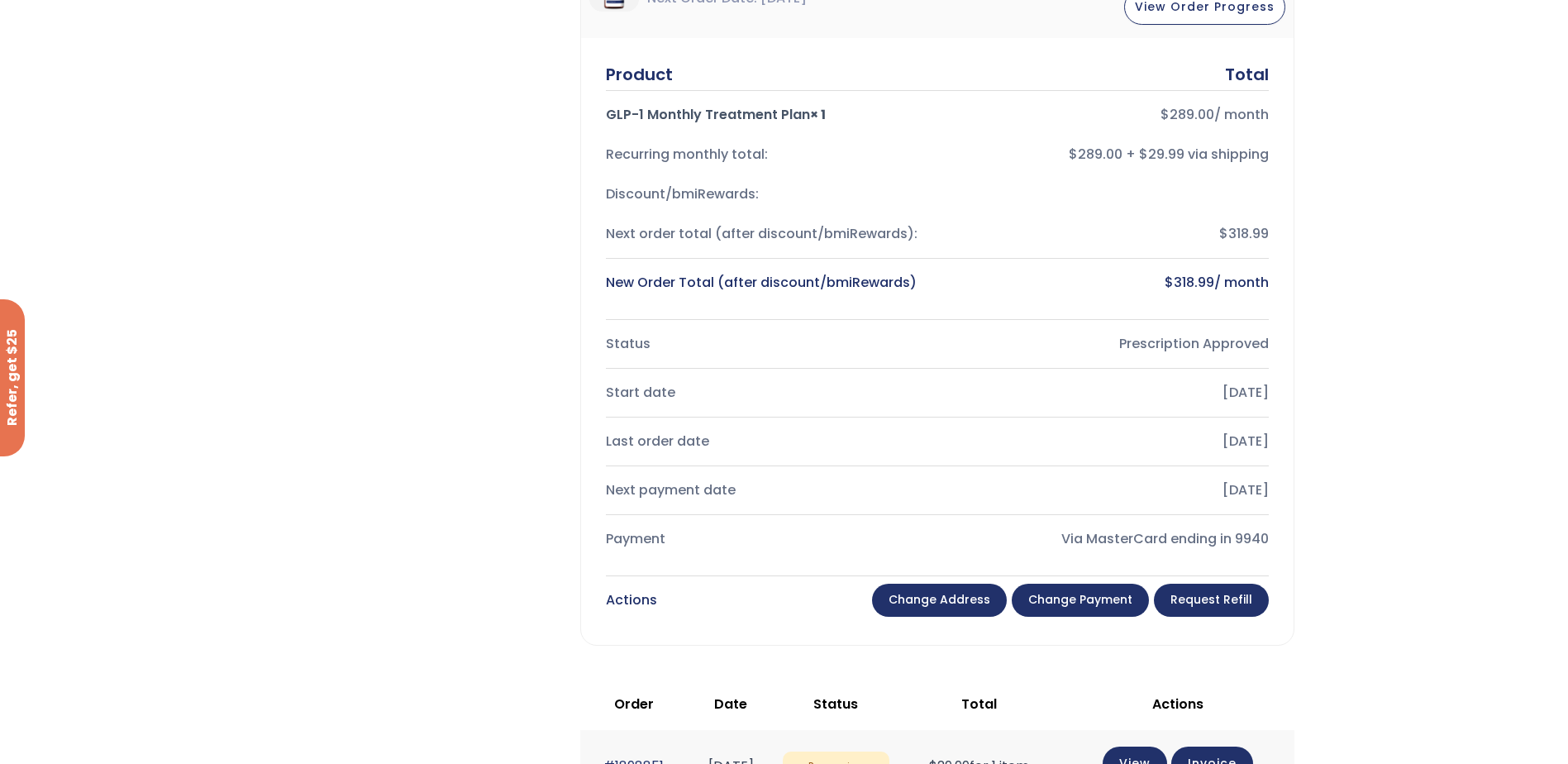
scroll to position [414, 0]
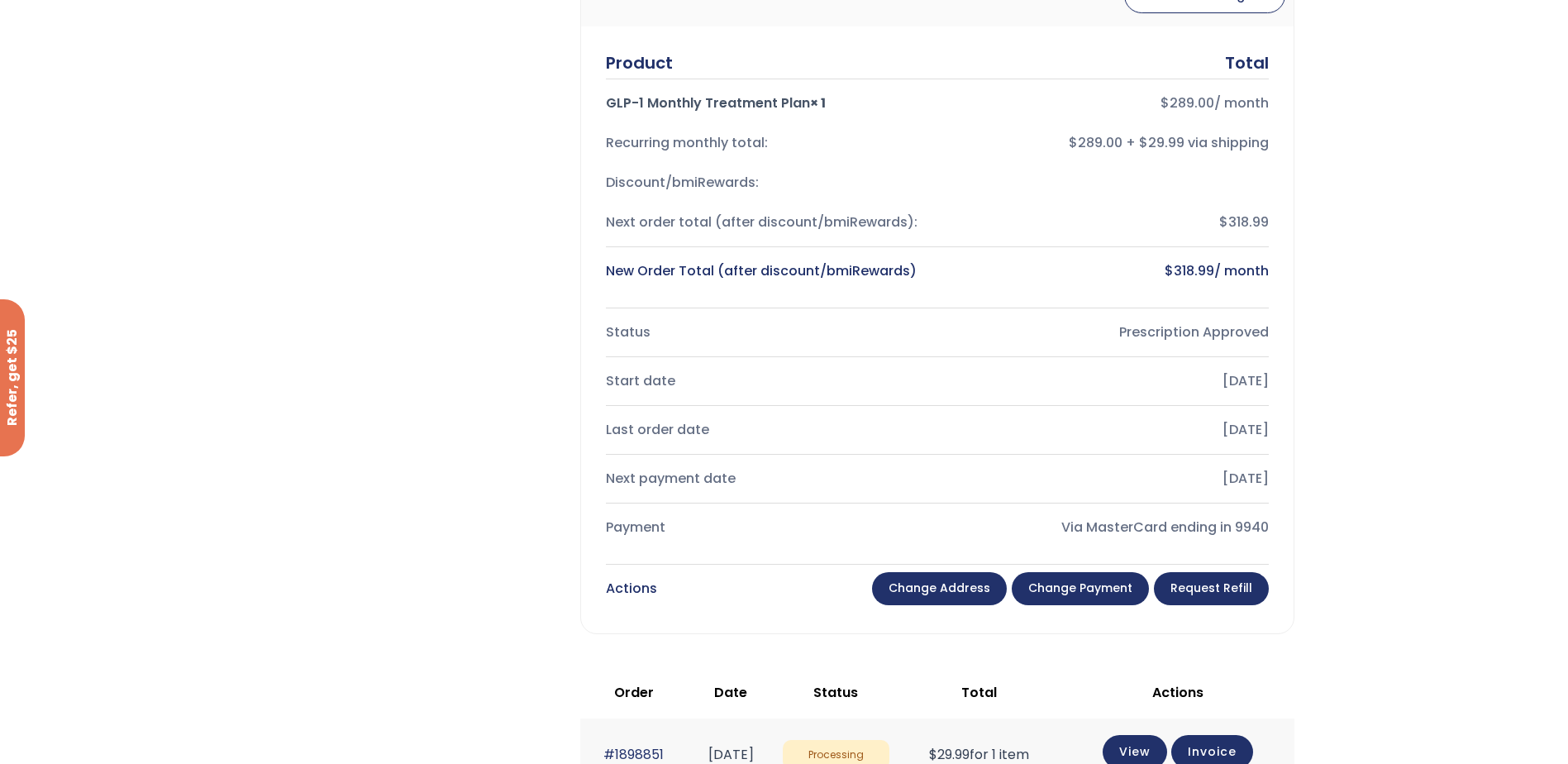
click at [1131, 587] on link "Change payment" at bounding box center [1080, 588] width 138 height 33
